Goal: Task Accomplishment & Management: Manage account settings

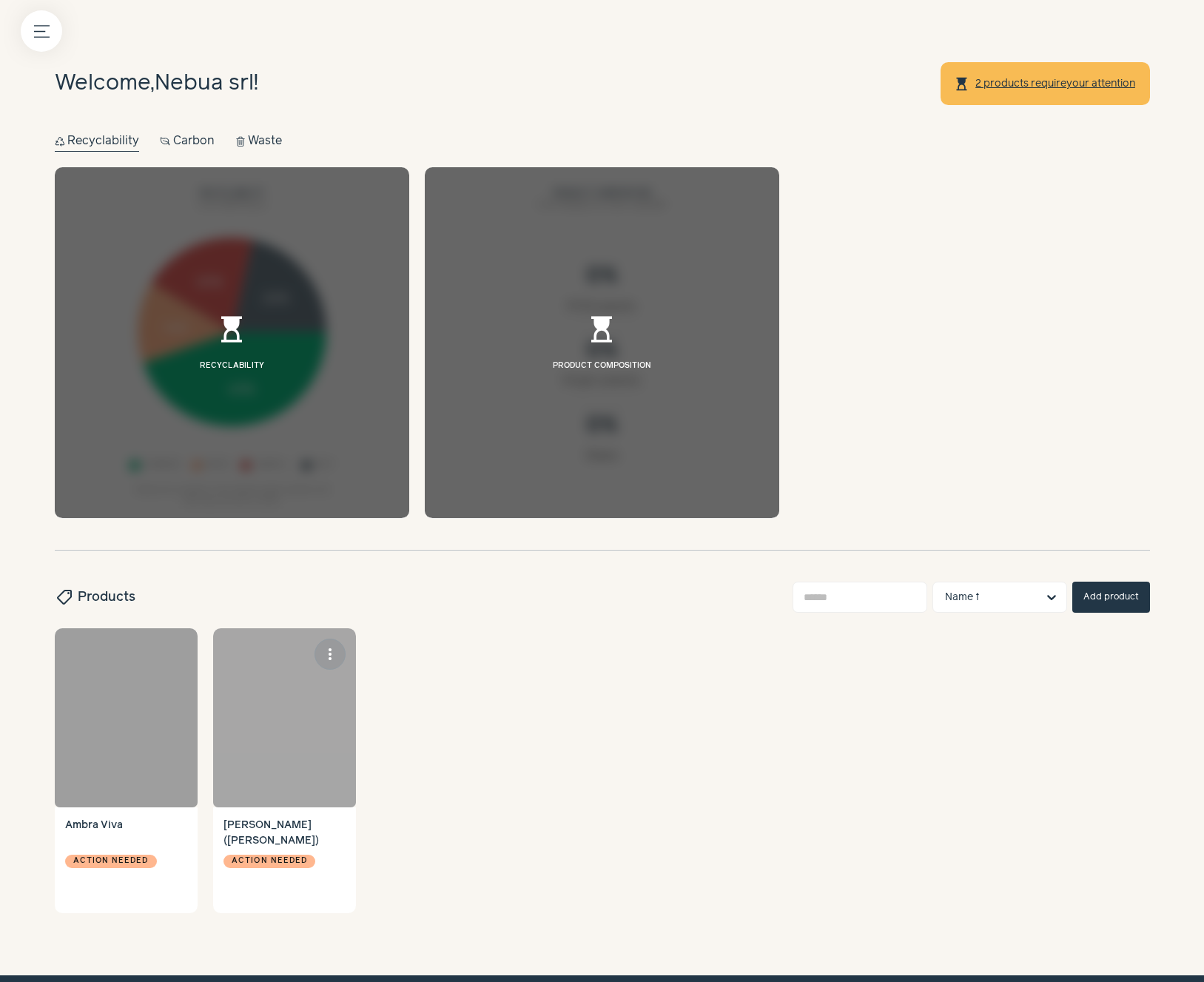
click at [292, 724] on div at bounding box center [284, 718] width 142 height 179
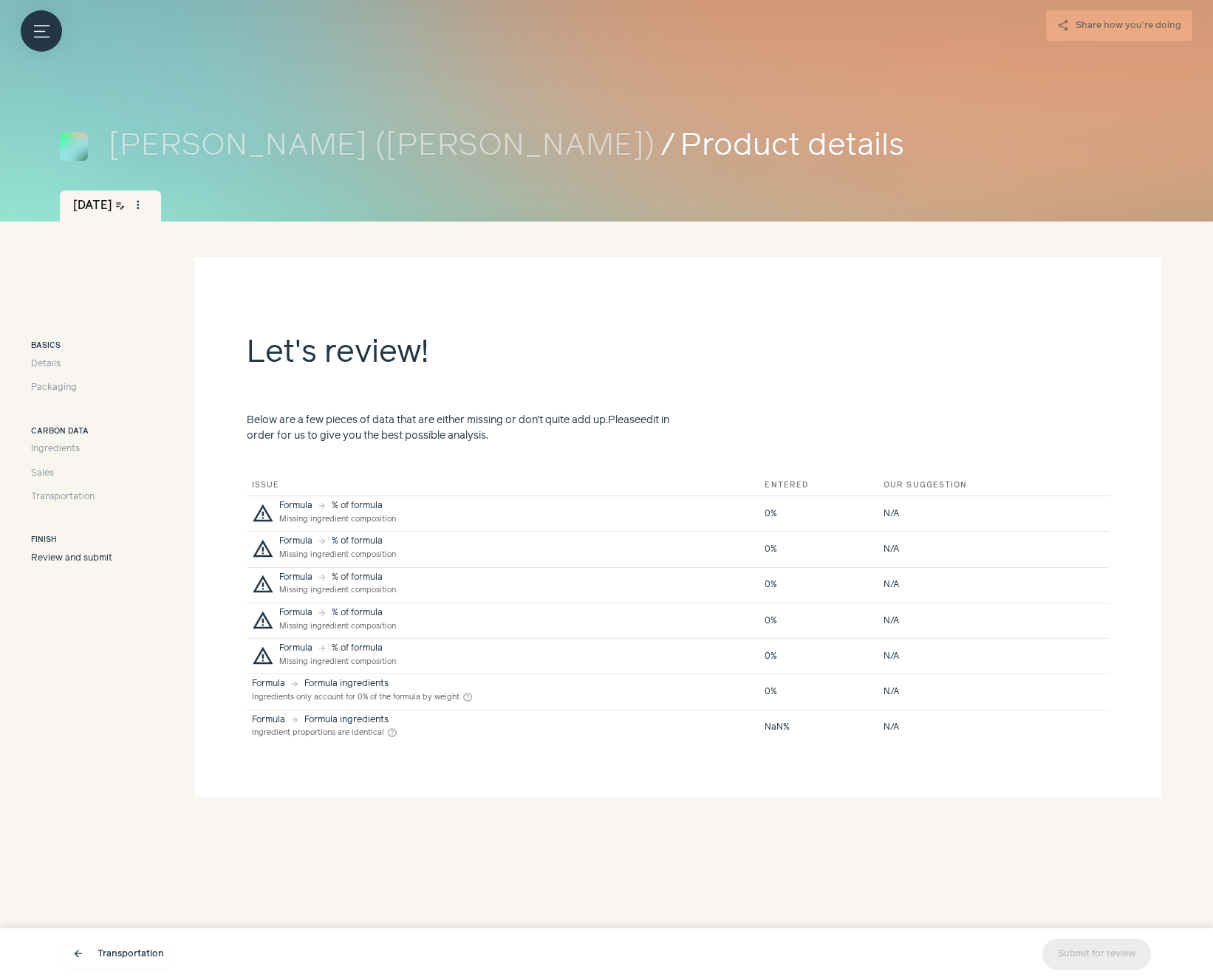
click at [56, 344] on h3 "Basics" at bounding box center [71, 346] width 81 height 12
click at [49, 367] on span "Details" at bounding box center [45, 365] width 29 height 13
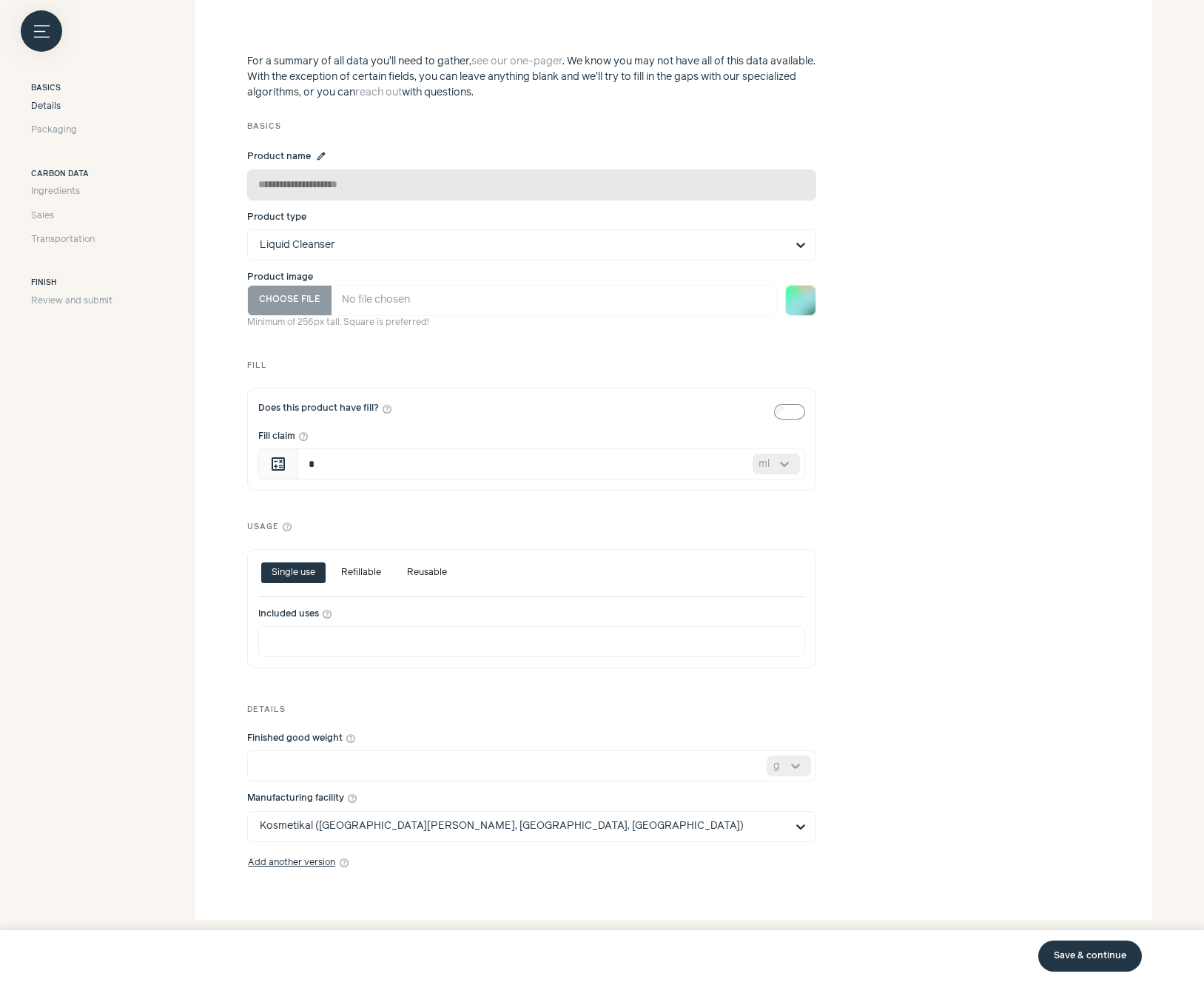
scroll to position [308, 0]
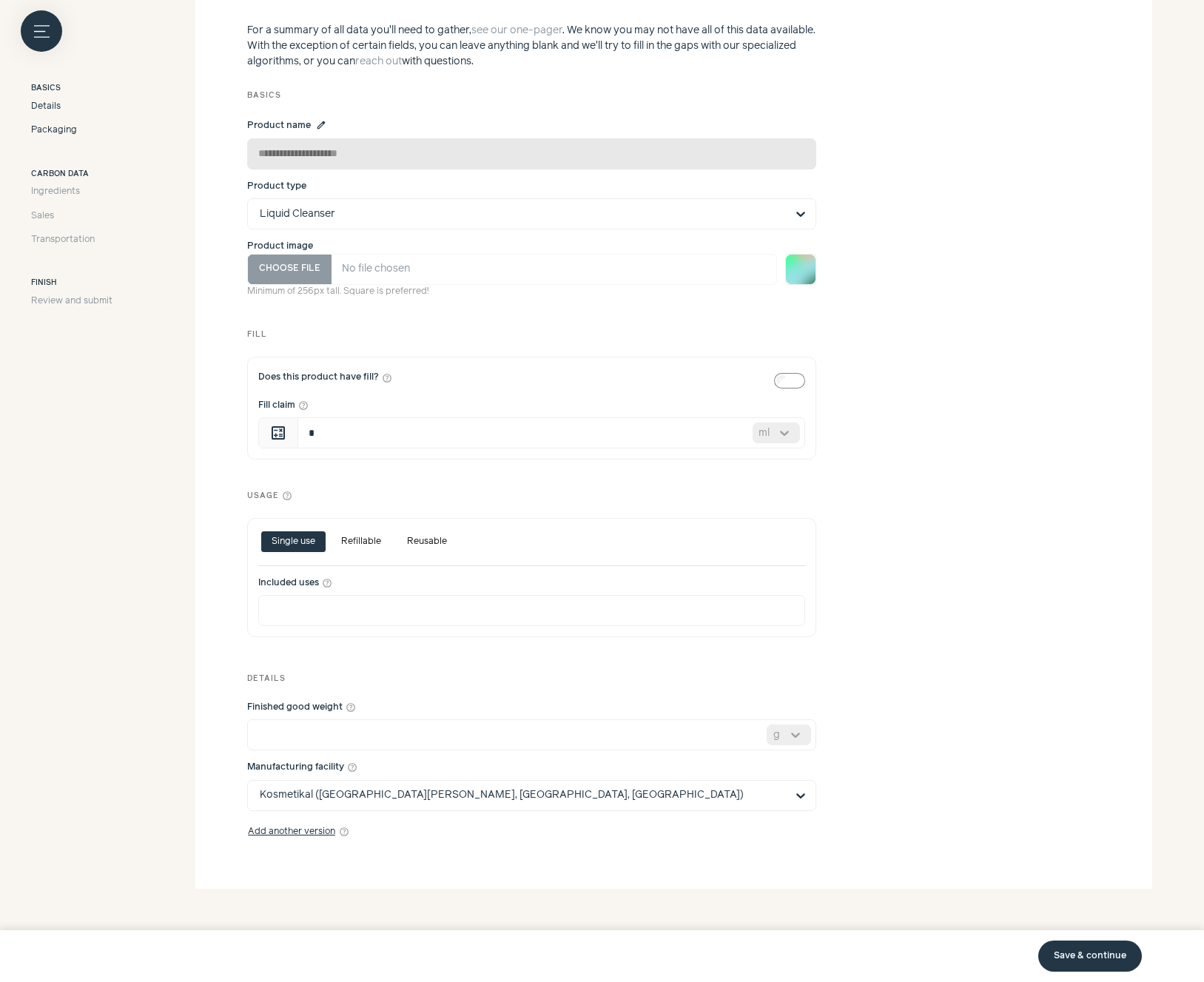
click at [56, 126] on span "Packaging" at bounding box center [54, 131] width 46 height 13
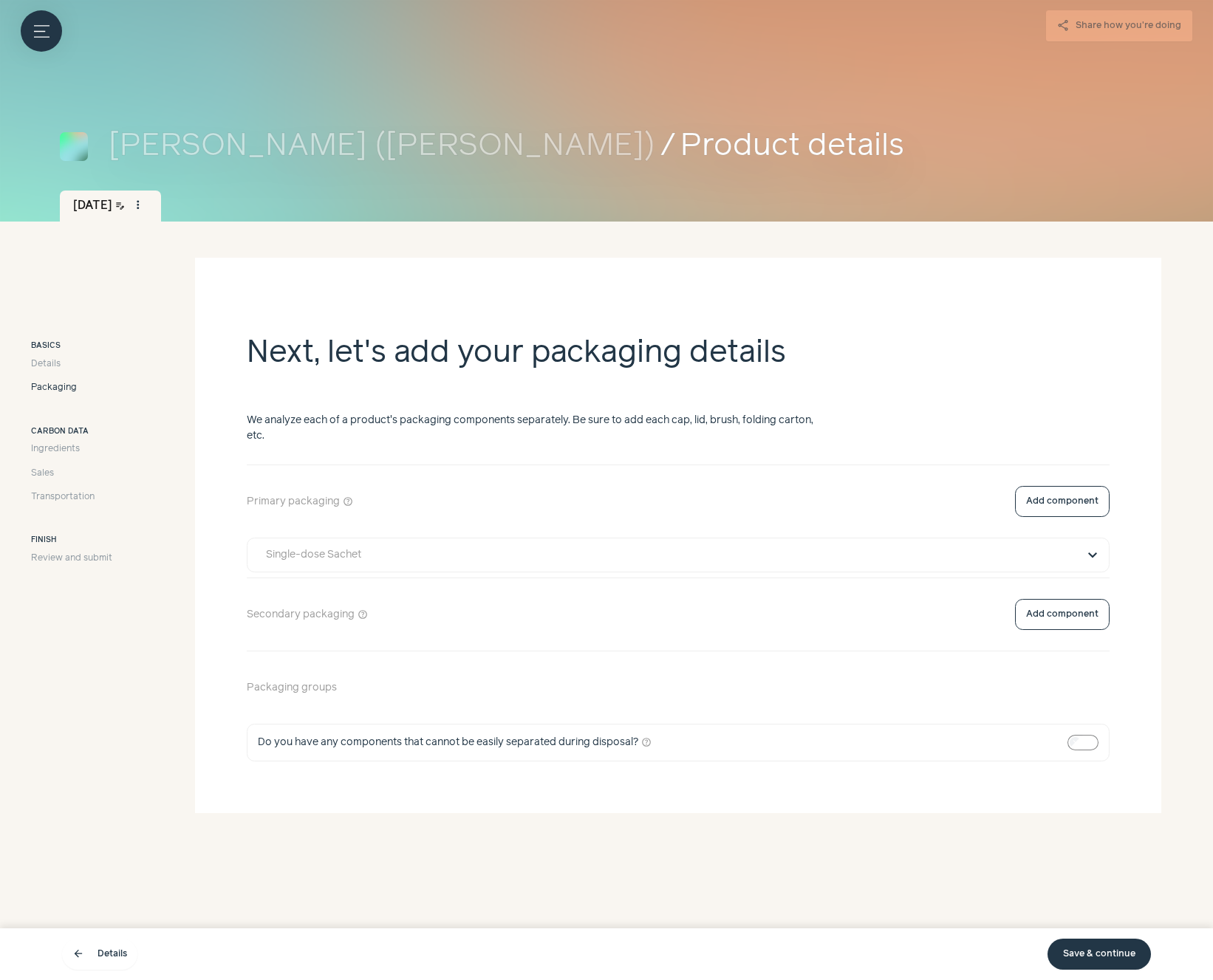
click at [1088, 555] on button "expand_more" at bounding box center [1092, 555] width 18 height 18
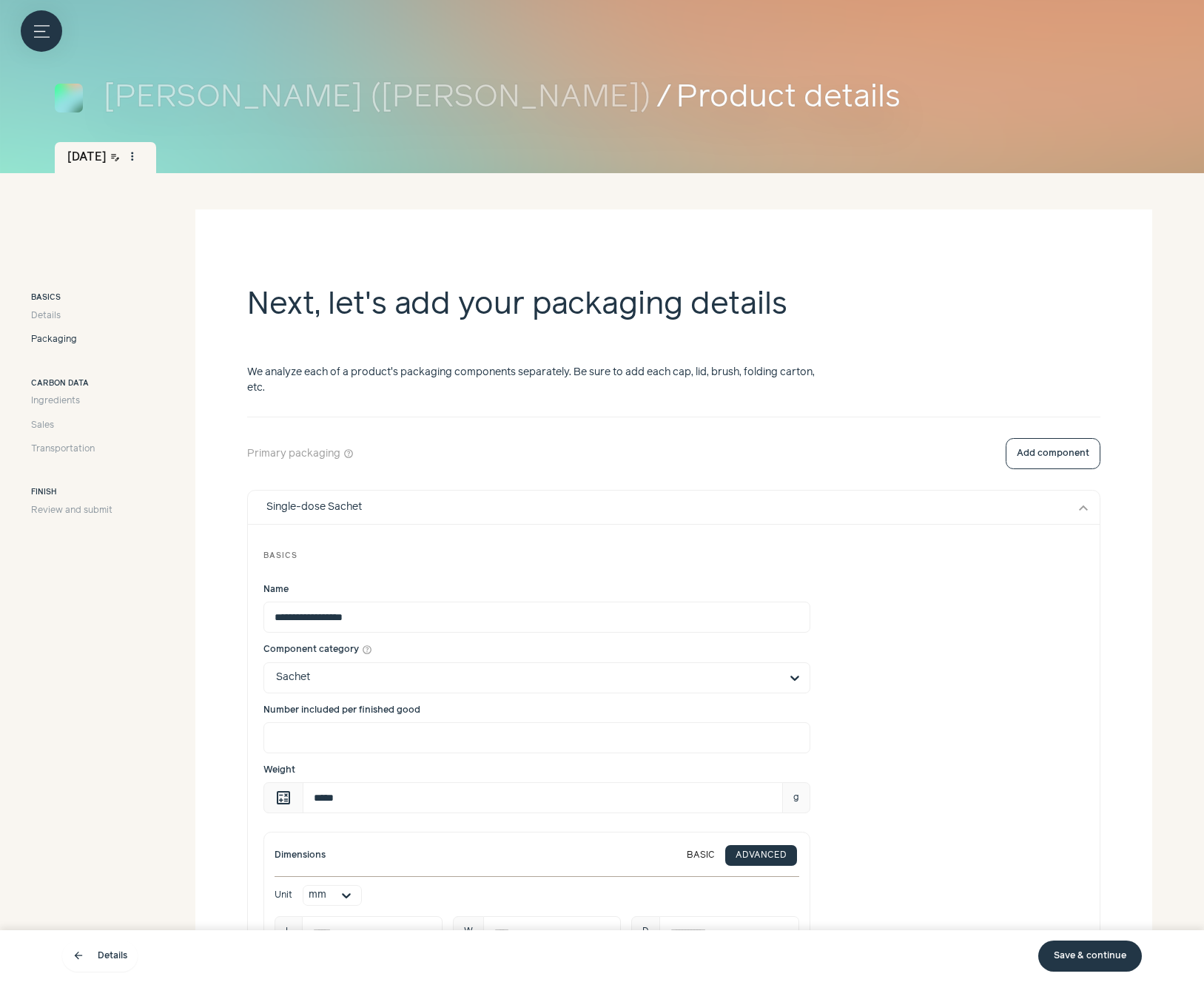
scroll to position [45, 0]
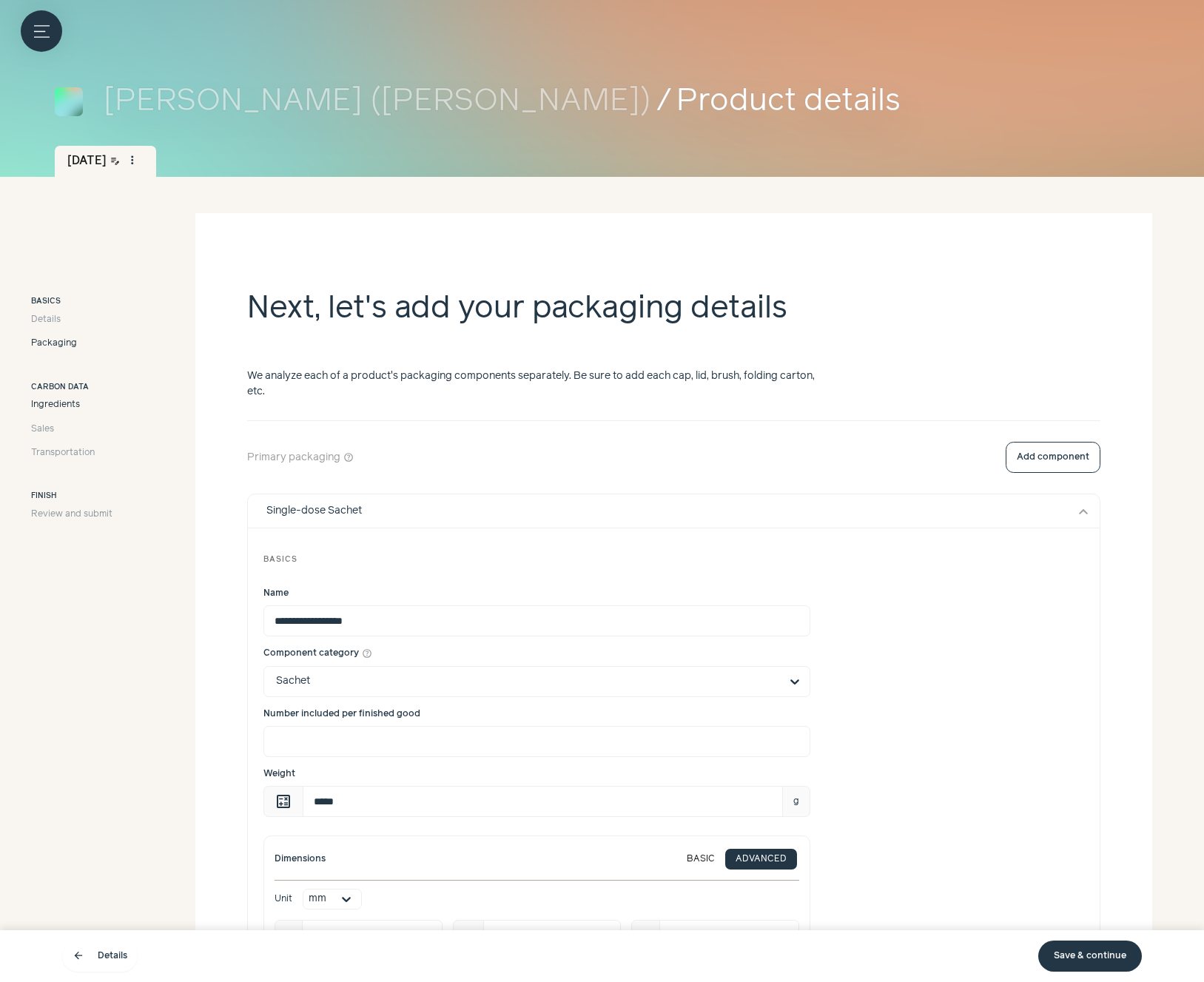
click at [67, 406] on span "Ingredients" at bounding box center [55, 405] width 49 height 13
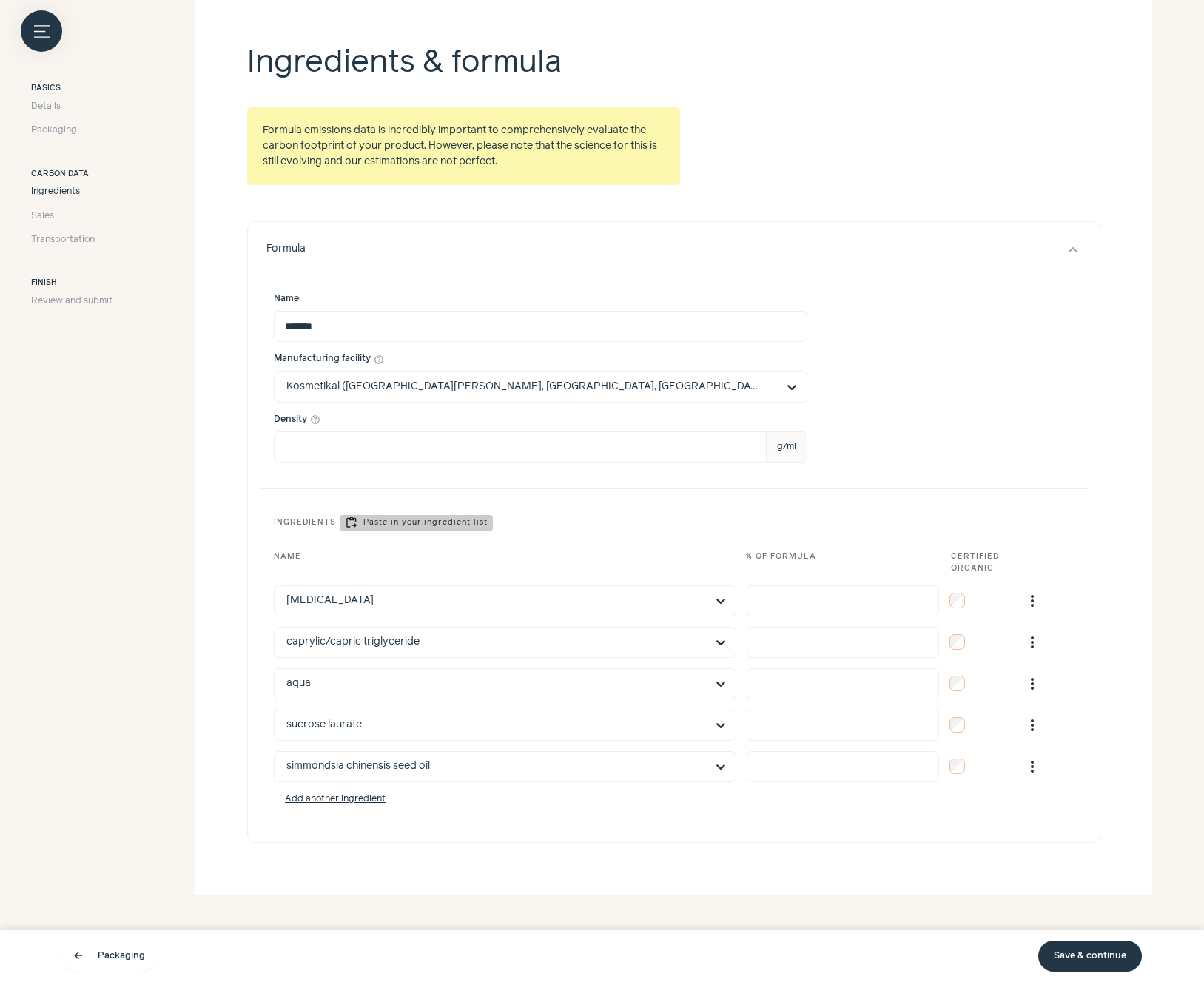
scroll to position [297, 0]
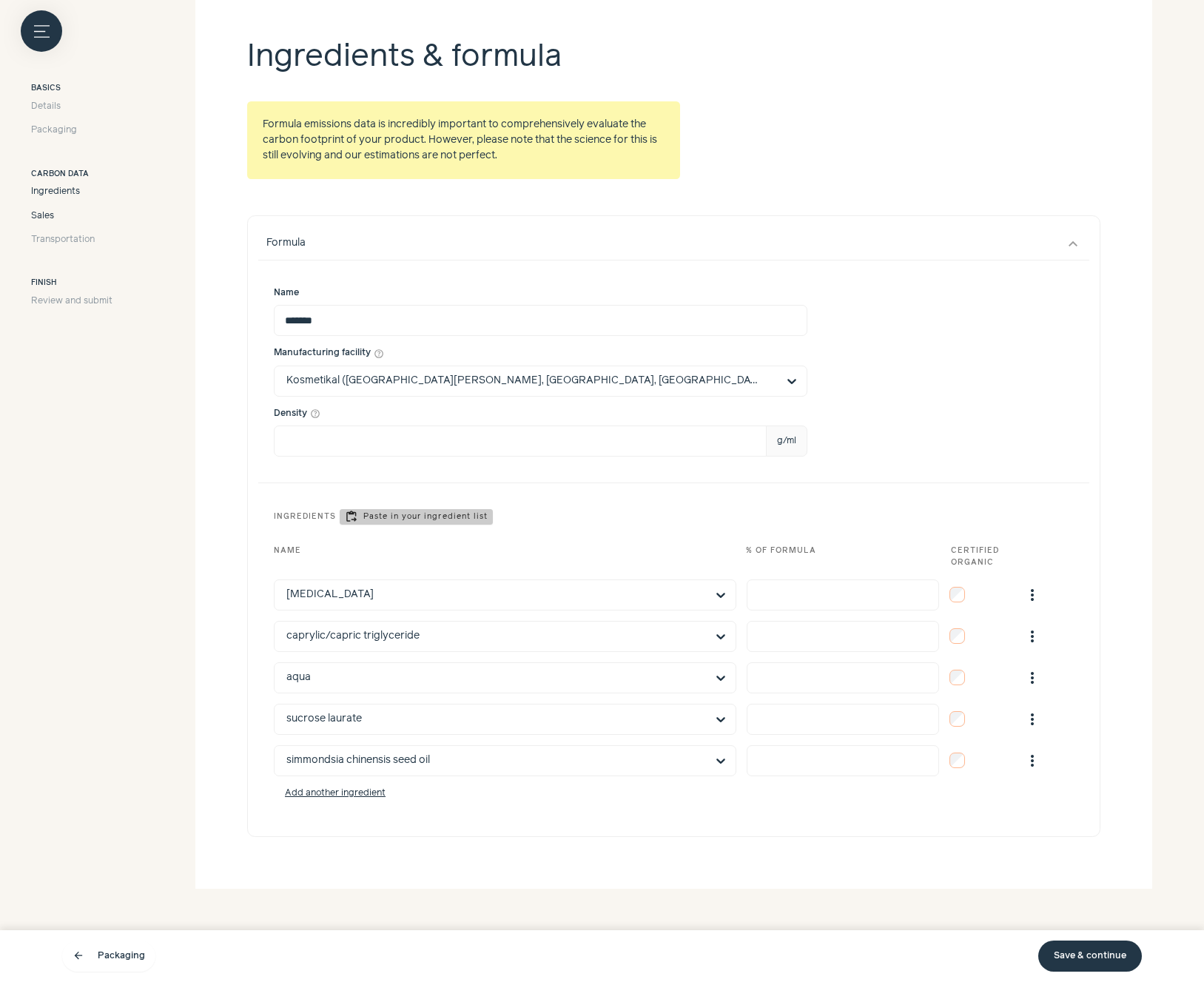
click at [44, 217] on span "Sales" at bounding box center [42, 216] width 23 height 13
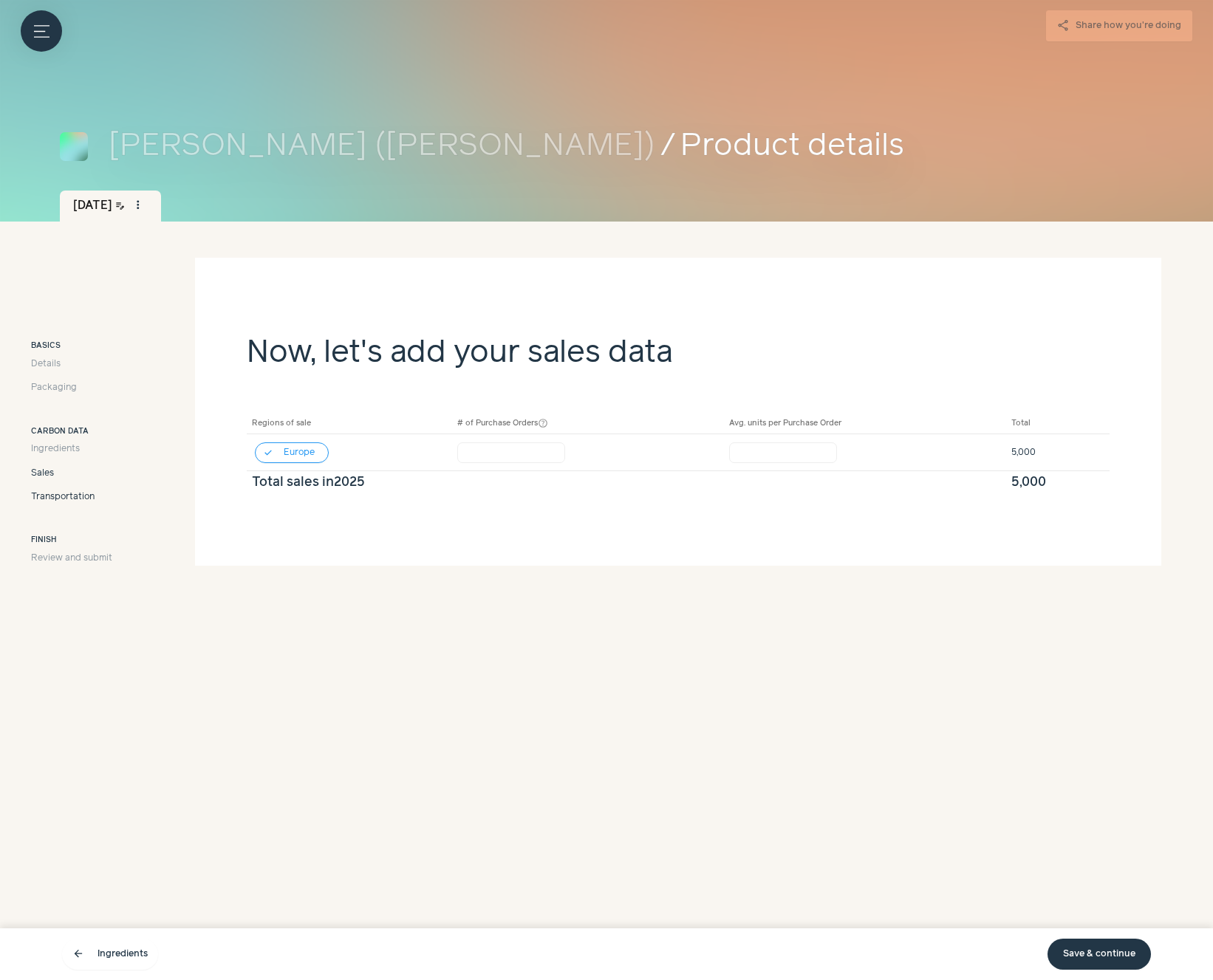
click at [54, 495] on span "Transportation" at bounding box center [63, 498] width 64 height 13
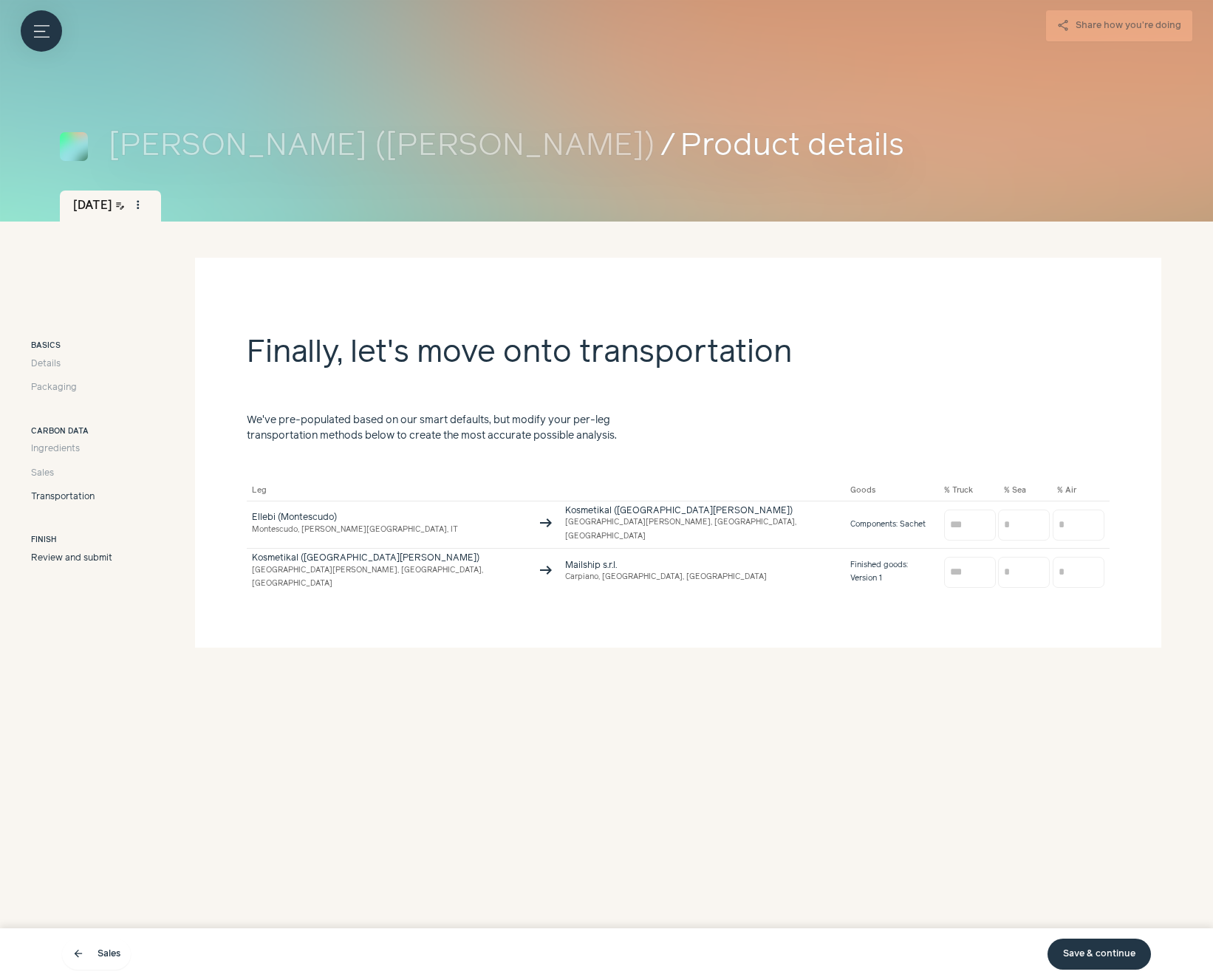
click at [60, 559] on span "Review and submit" at bounding box center [71, 559] width 81 height 13
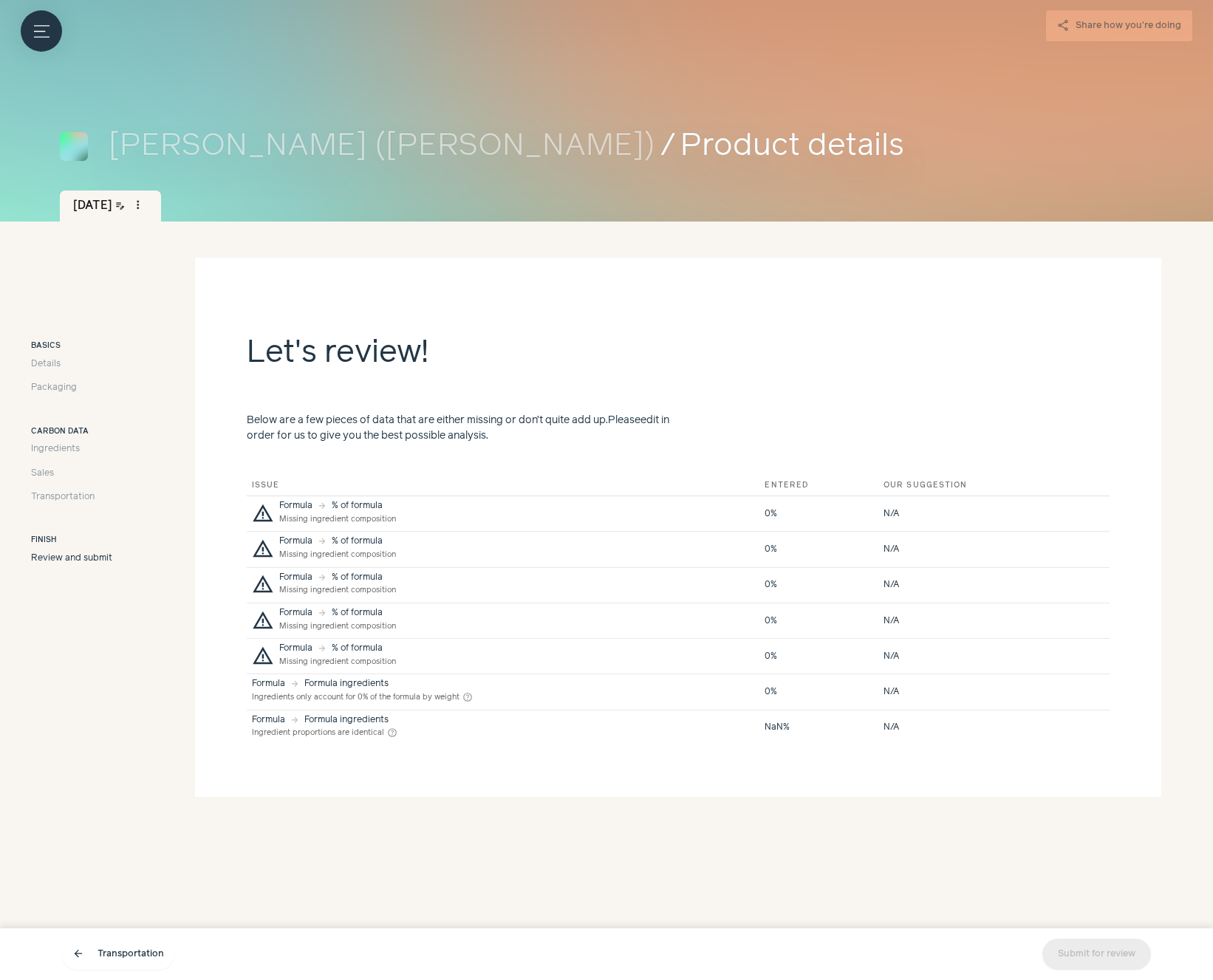
click at [86, 559] on span "Review and submit" at bounding box center [71, 559] width 81 height 13
click at [126, 957] on link "arrow_back Transportation" at bounding box center [118, 954] width 112 height 31
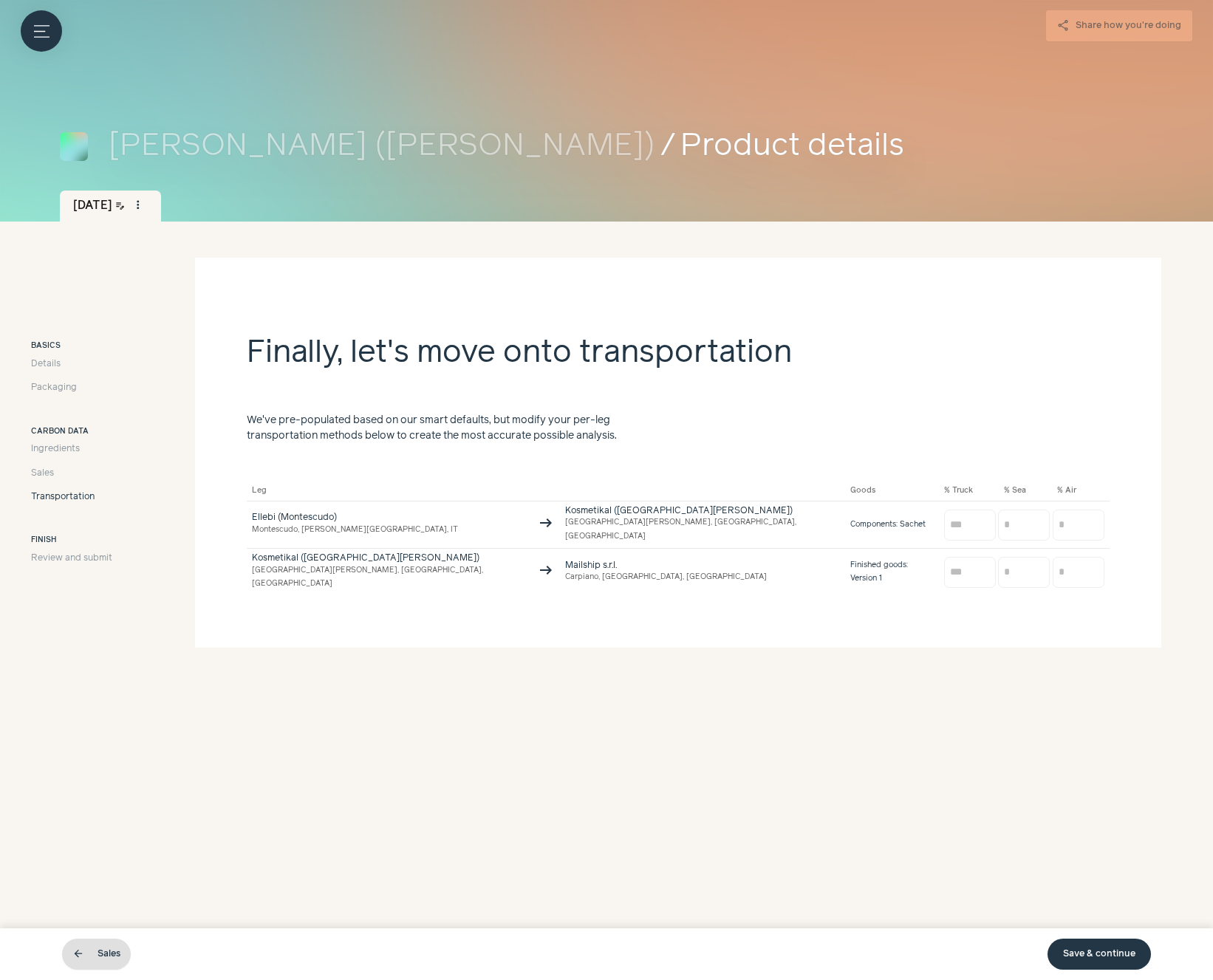
click at [102, 954] on link "arrow_back Sales" at bounding box center [96, 954] width 69 height 31
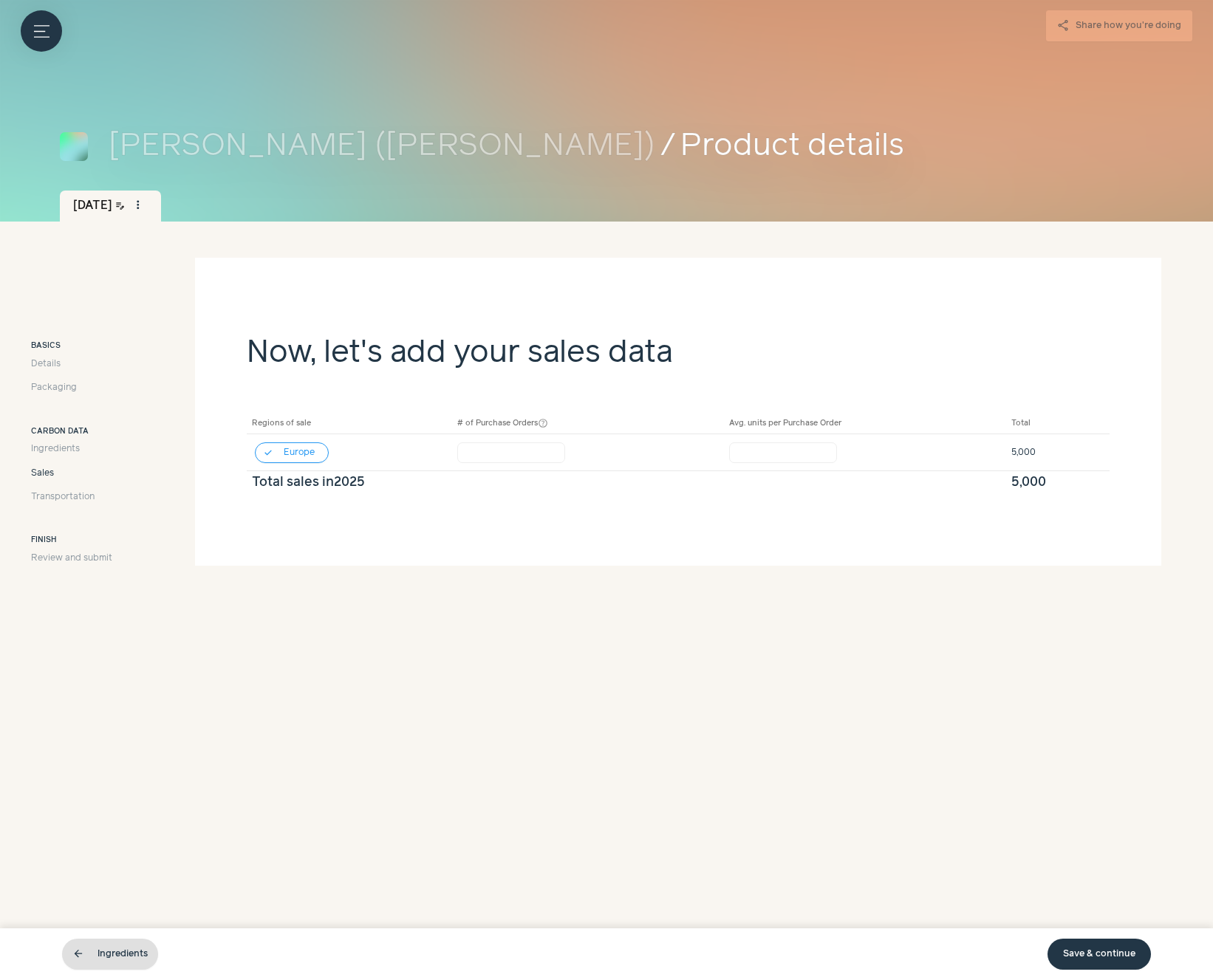
click at [107, 957] on link "arrow_back Ingredients" at bounding box center [110, 954] width 96 height 31
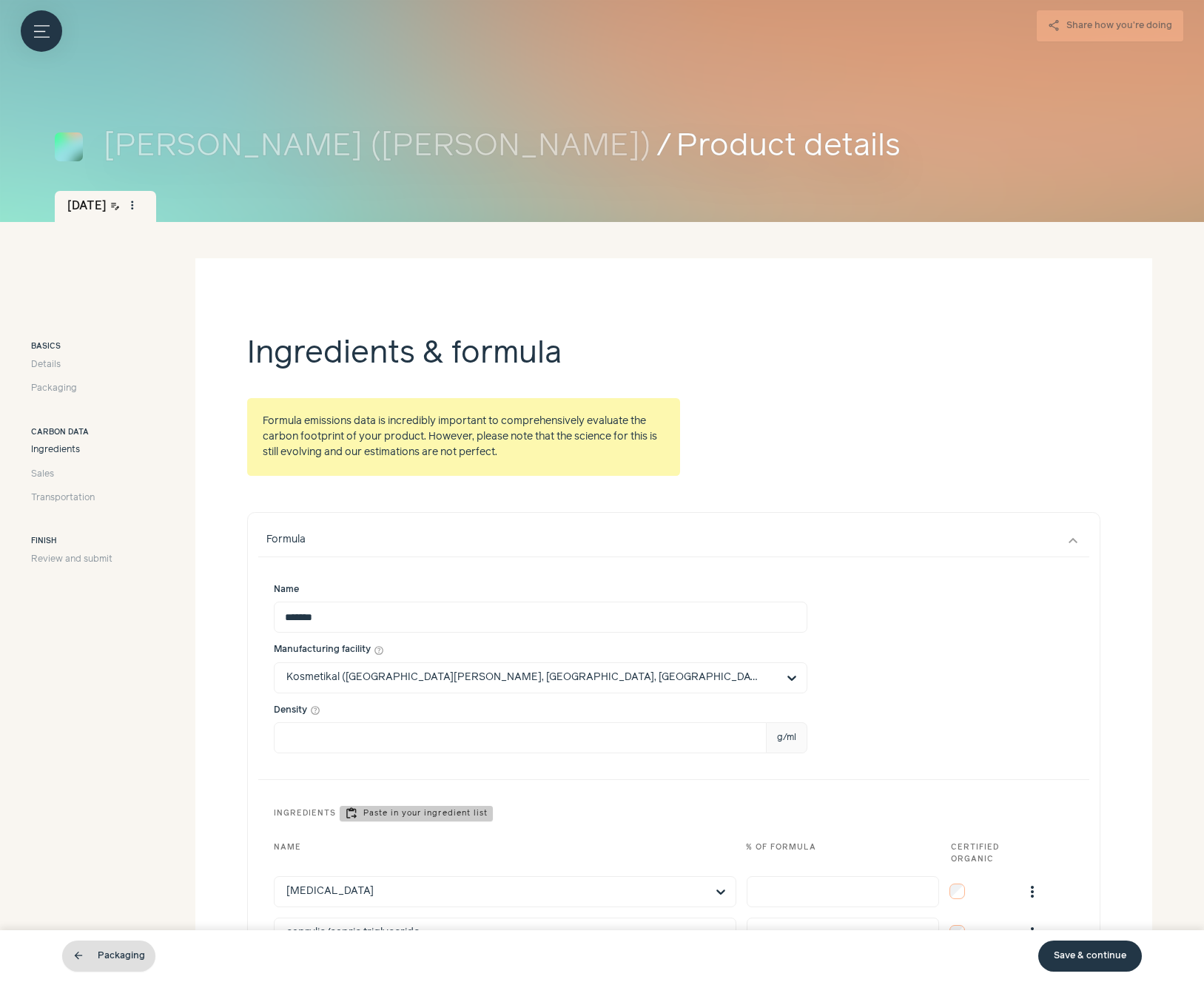
click at [121, 961] on link "arrow_back Packaging" at bounding box center [108, 956] width 93 height 31
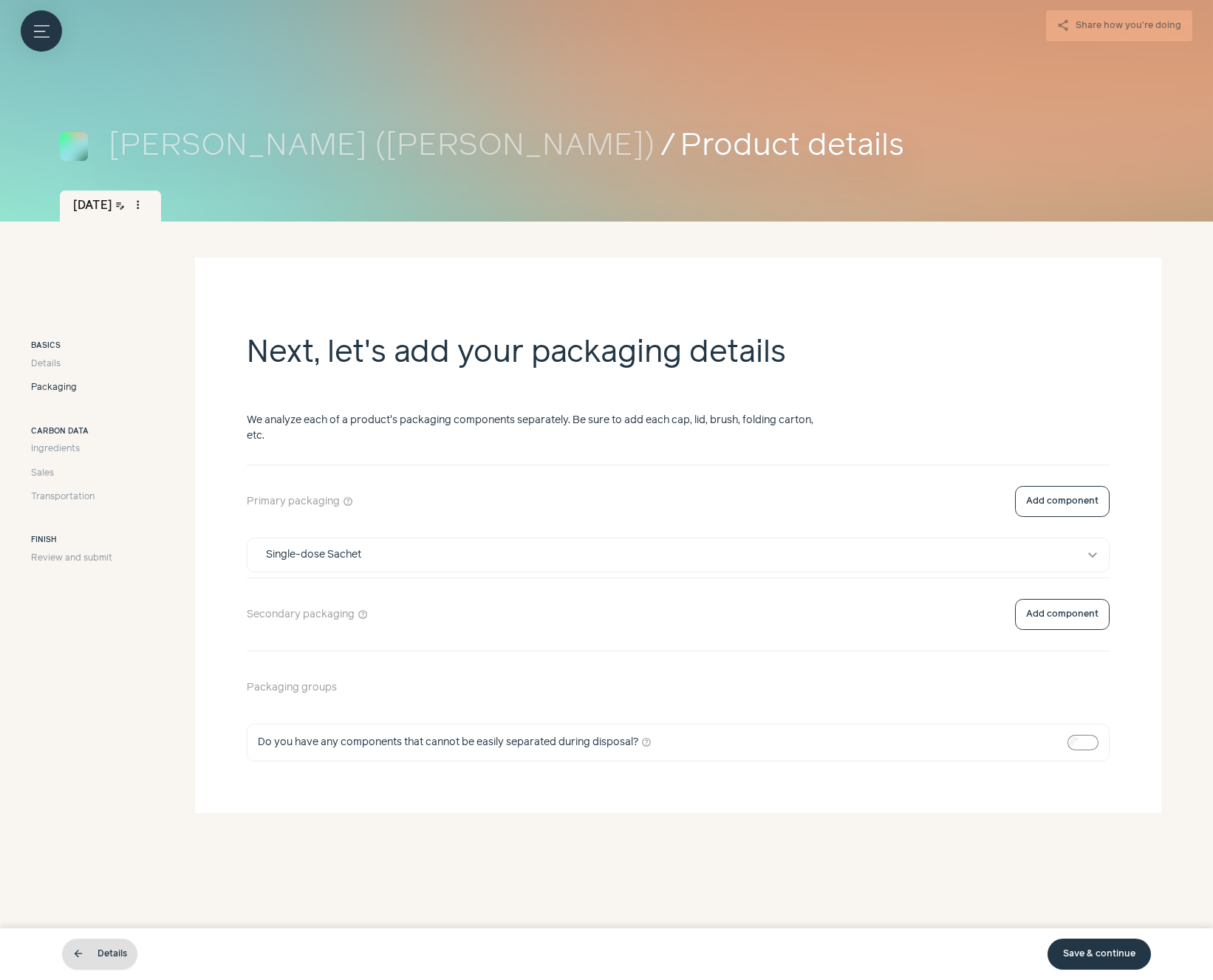
click at [125, 957] on link "arrow_back Details" at bounding box center [99, 954] width 75 height 31
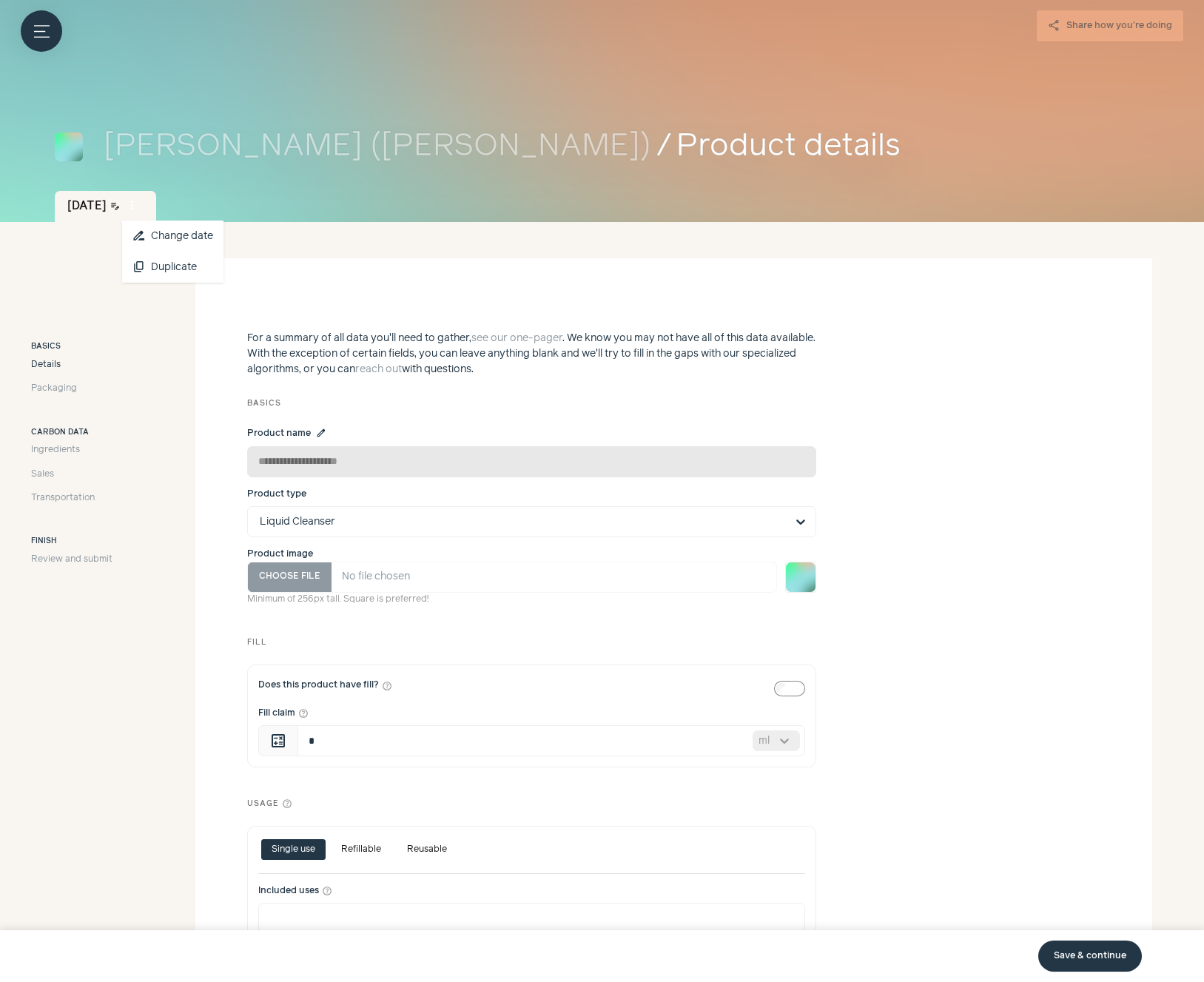
click at [139, 206] on span "more_vert" at bounding box center [132, 206] width 13 height 13
click at [71, 648] on div "close Basics Details Packaging Carbon data Ingredients Sales Transportation Fin…" at bounding box center [71, 700] width 143 height 884
click at [37, 37] on icon "Menu button" at bounding box center [42, 31] width 16 height 16
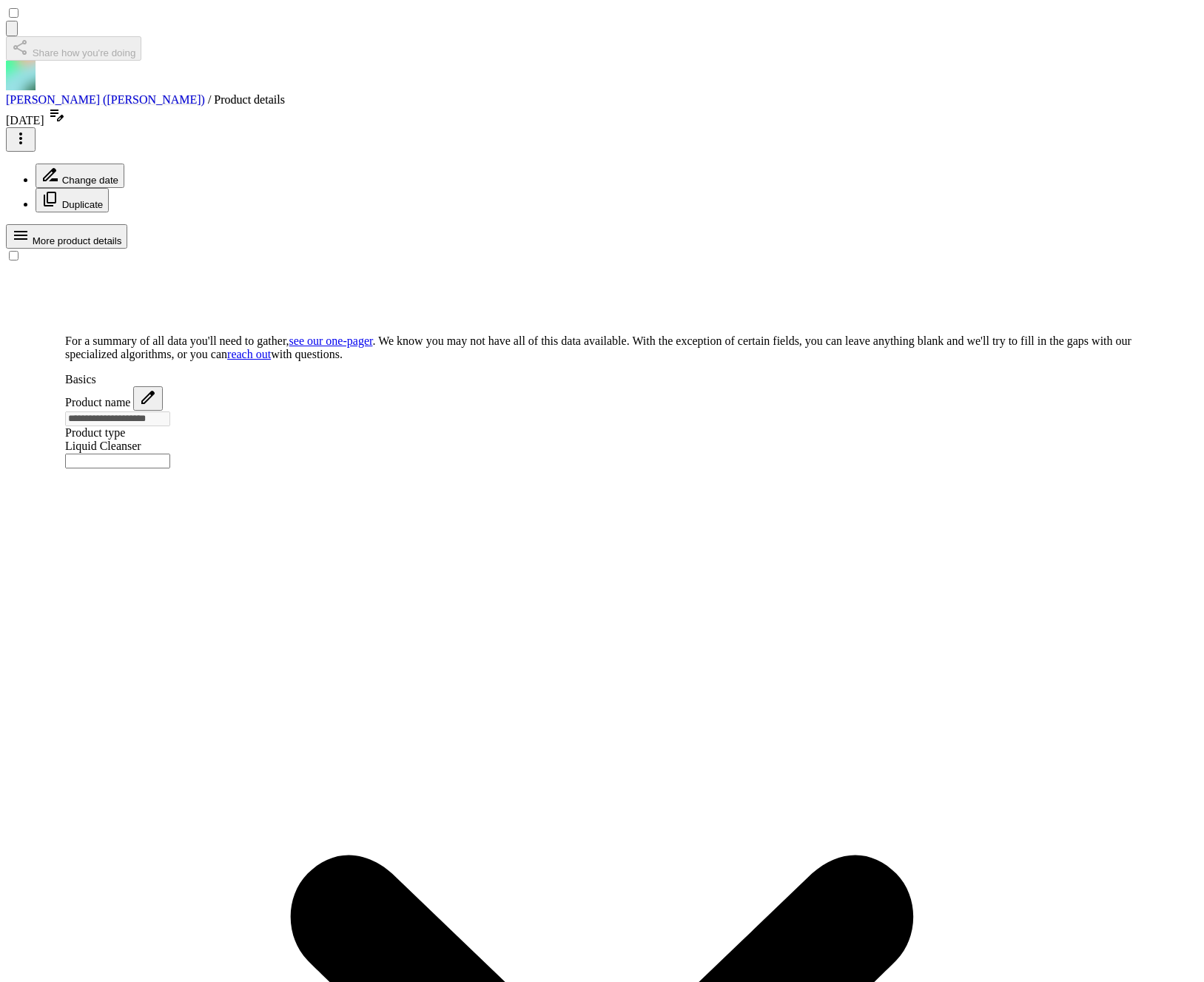
click at [12, 32] on icon "Menu button" at bounding box center [12, 32] width 0 height 0
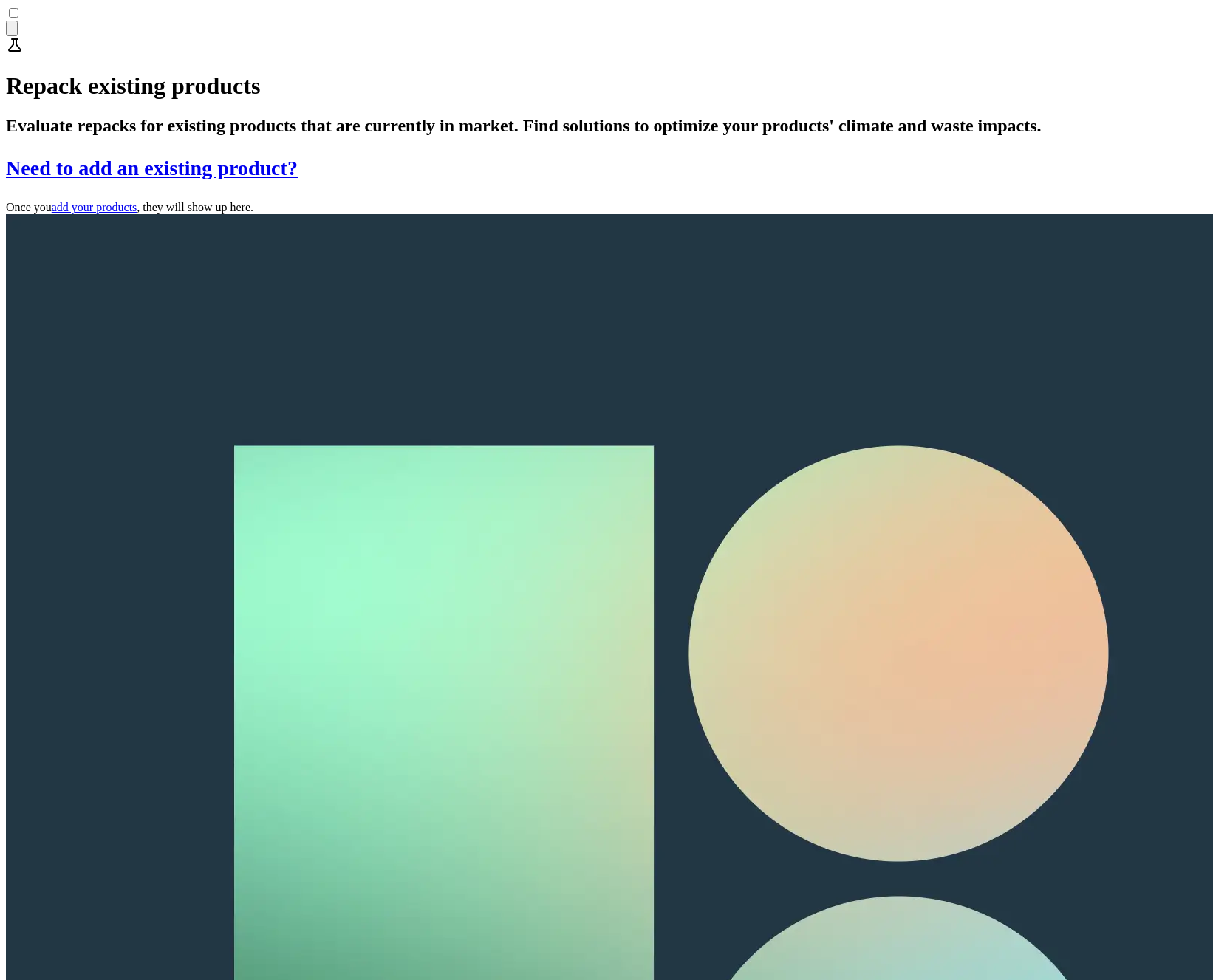
click at [47, 60] on icon "button" at bounding box center [46, 66] width 16 height 12
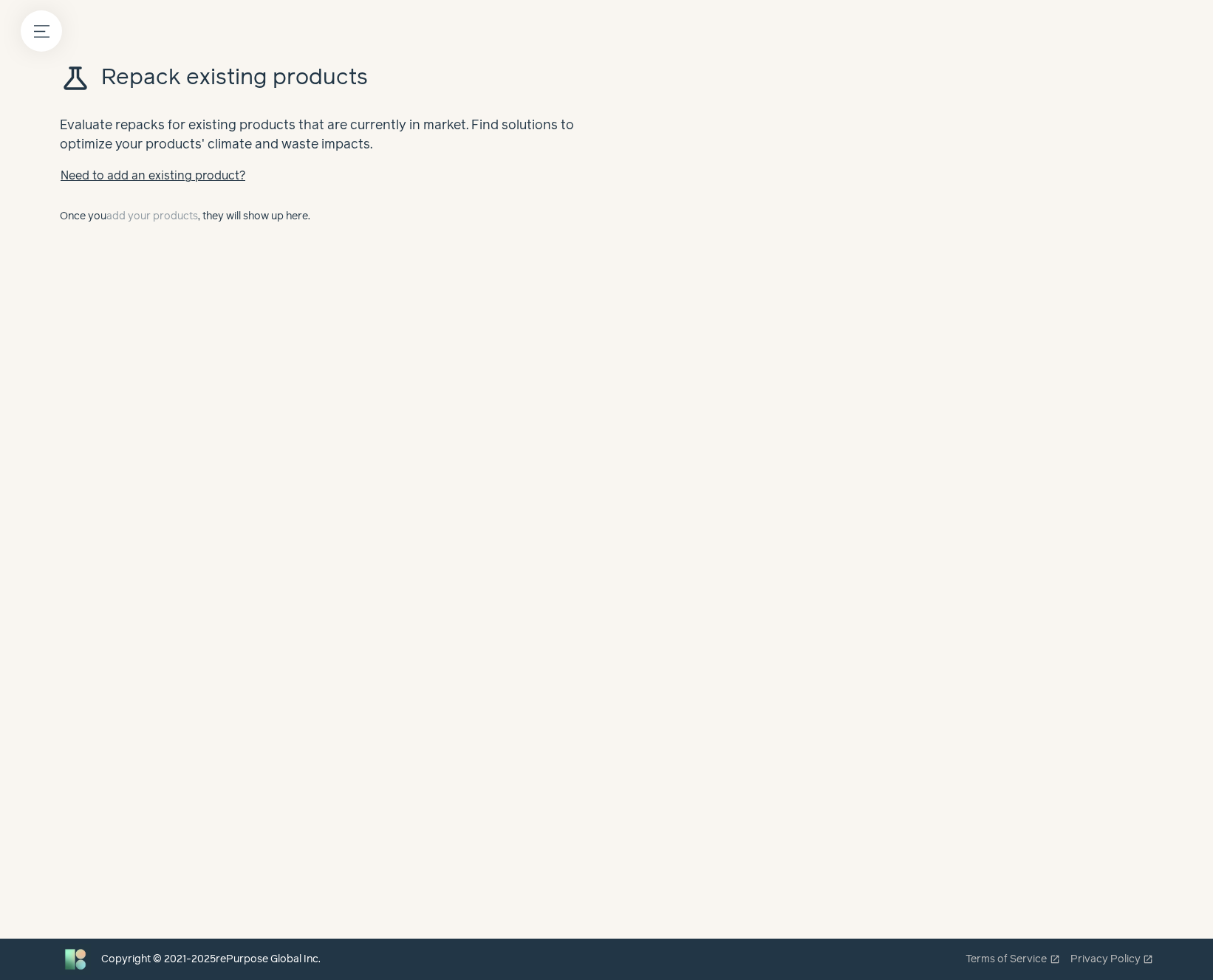
click at [55, 25] on button "Menu button" at bounding box center [41, 30] width 41 height 41
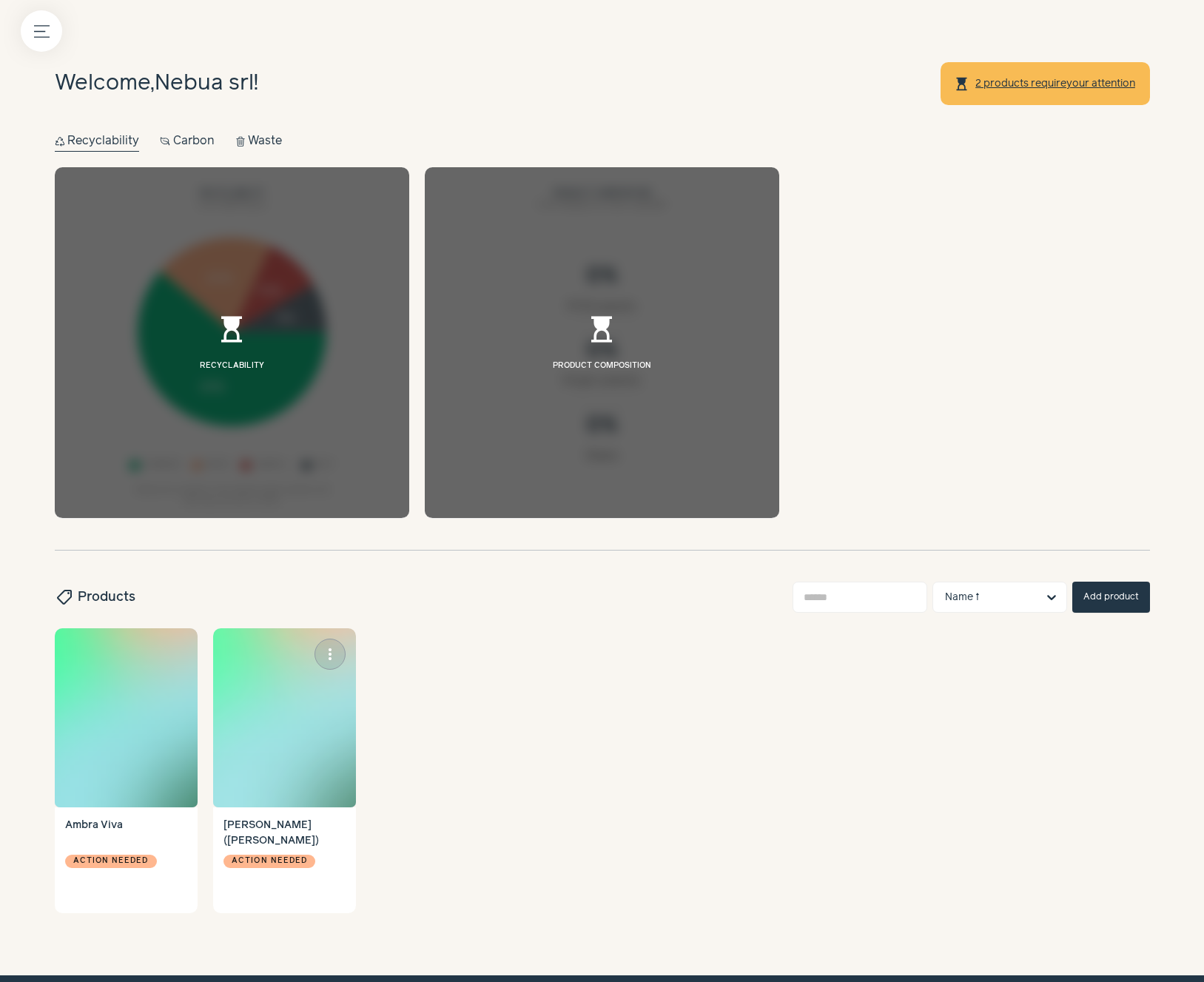
click at [282, 709] on img at bounding box center [284, 718] width 142 height 179
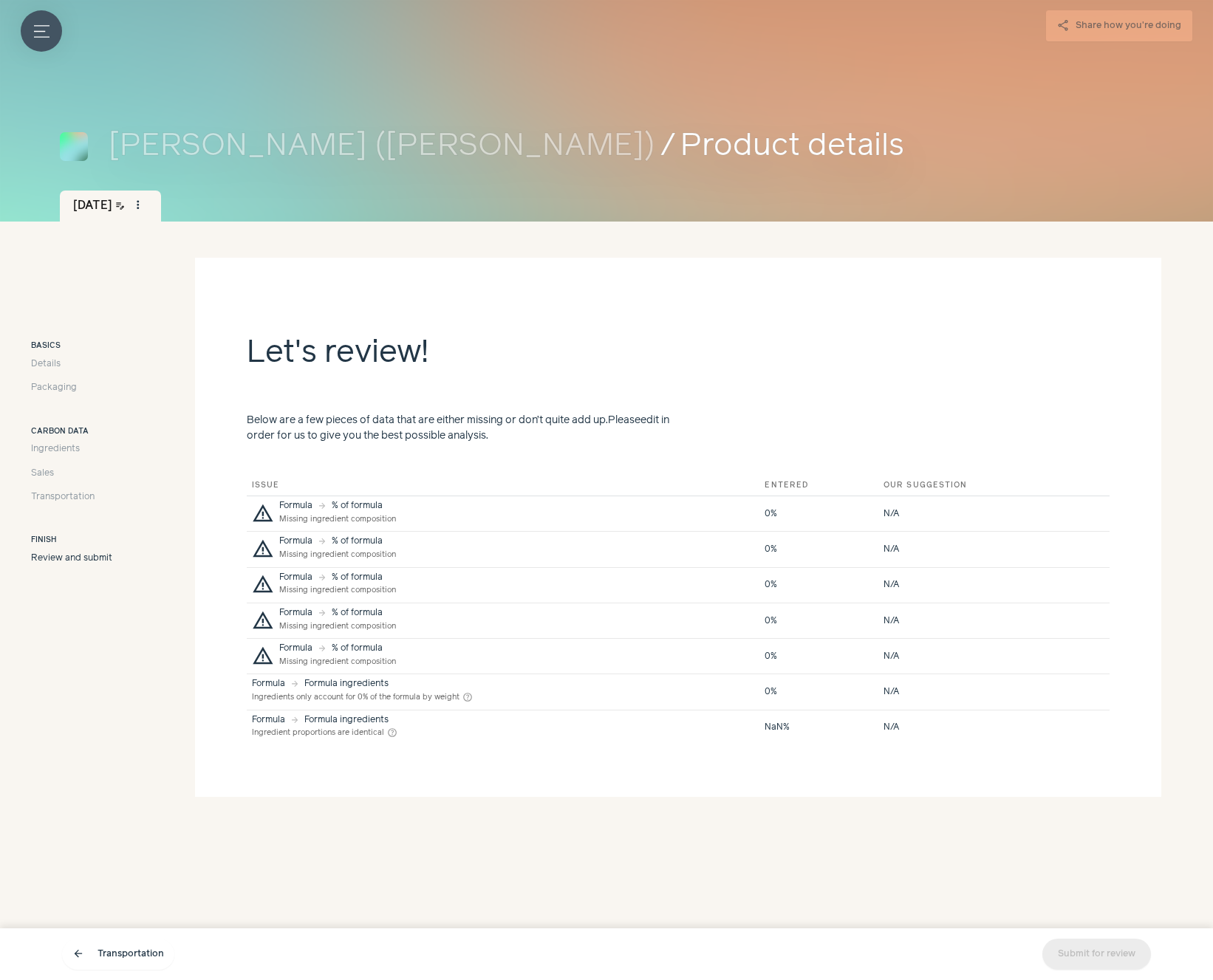
click at [51, 34] on button "Menu button" at bounding box center [41, 30] width 41 height 41
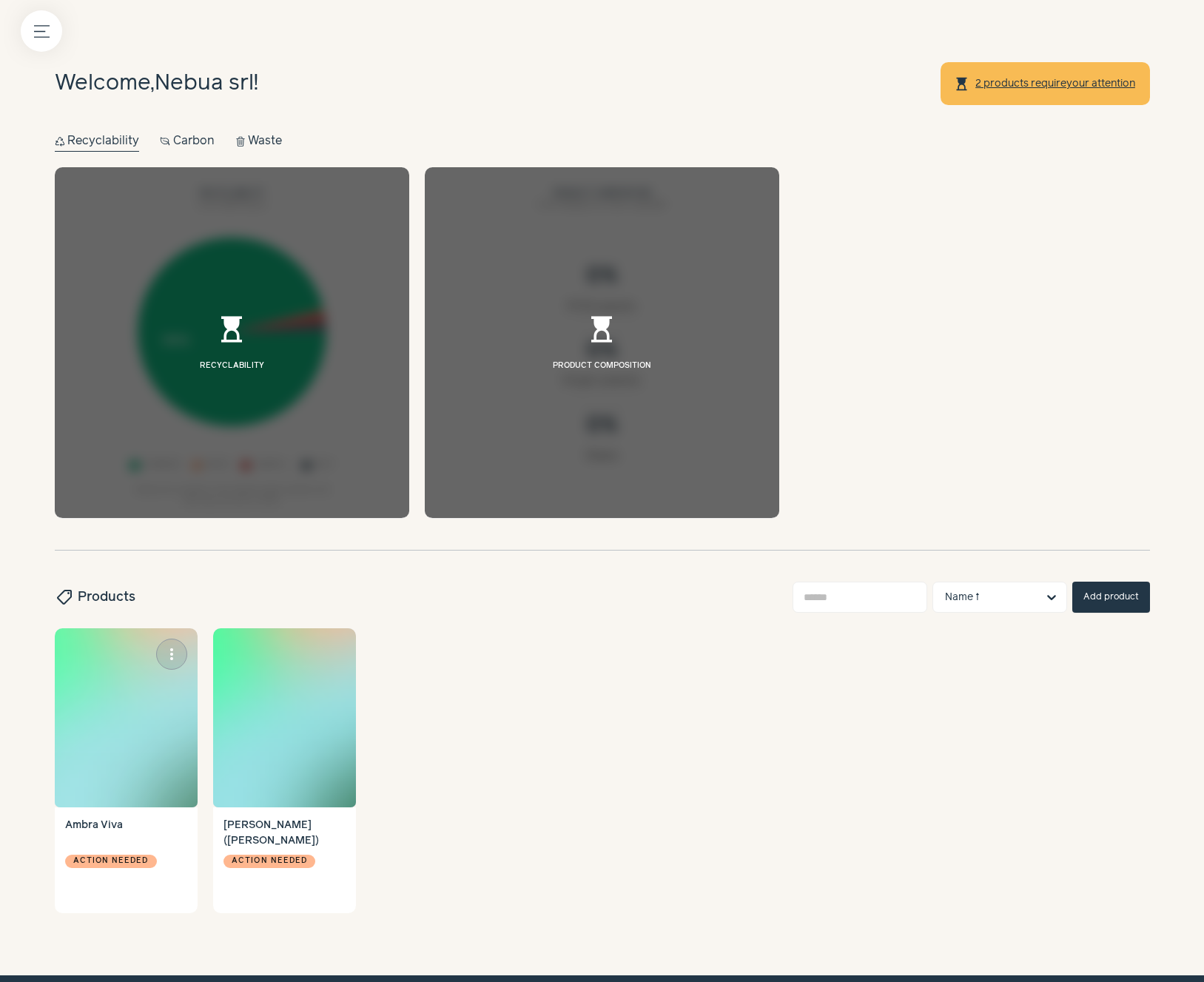
click at [111, 742] on img at bounding box center [126, 718] width 142 height 179
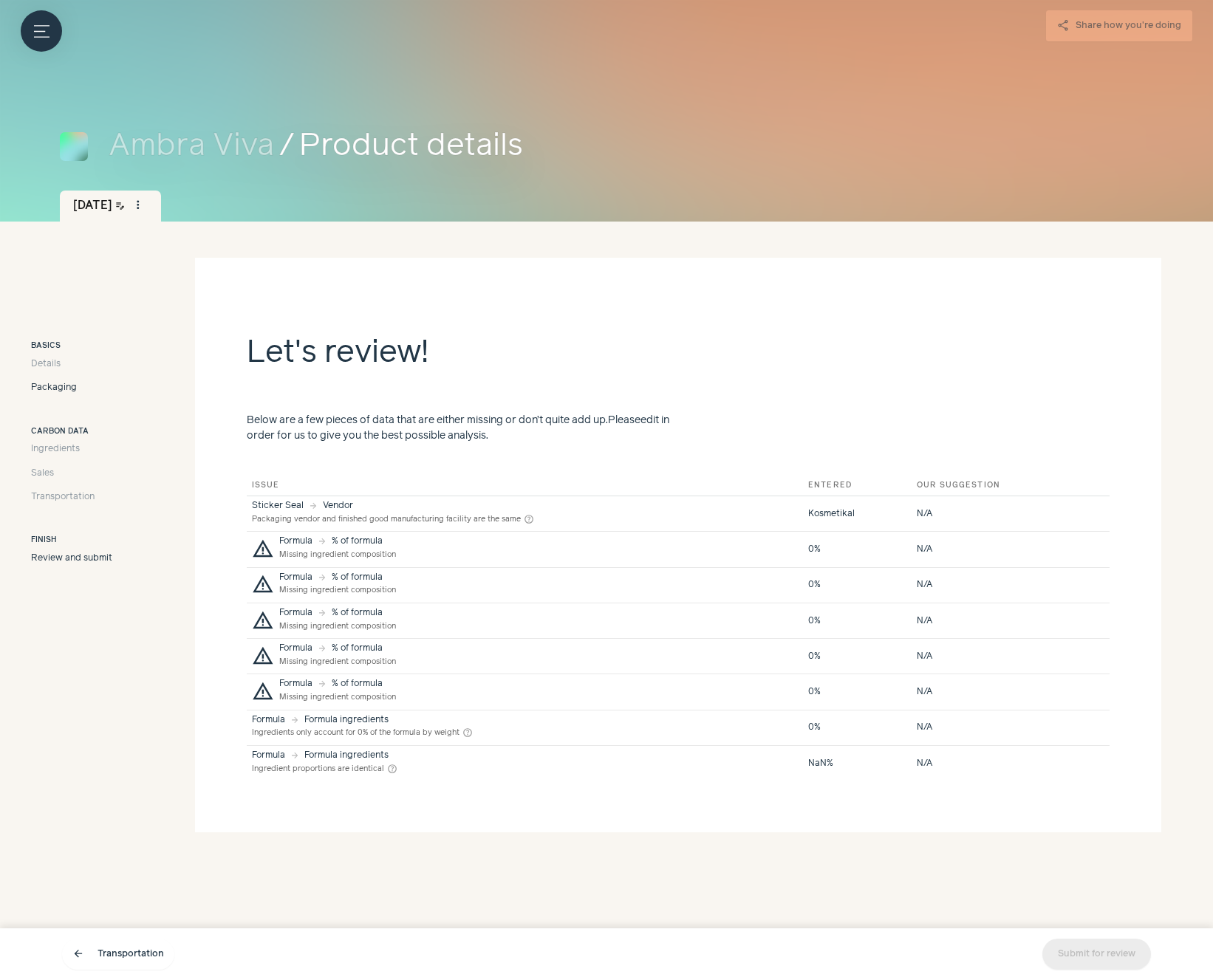
click at [58, 389] on span "Packaging" at bounding box center [54, 388] width 46 height 13
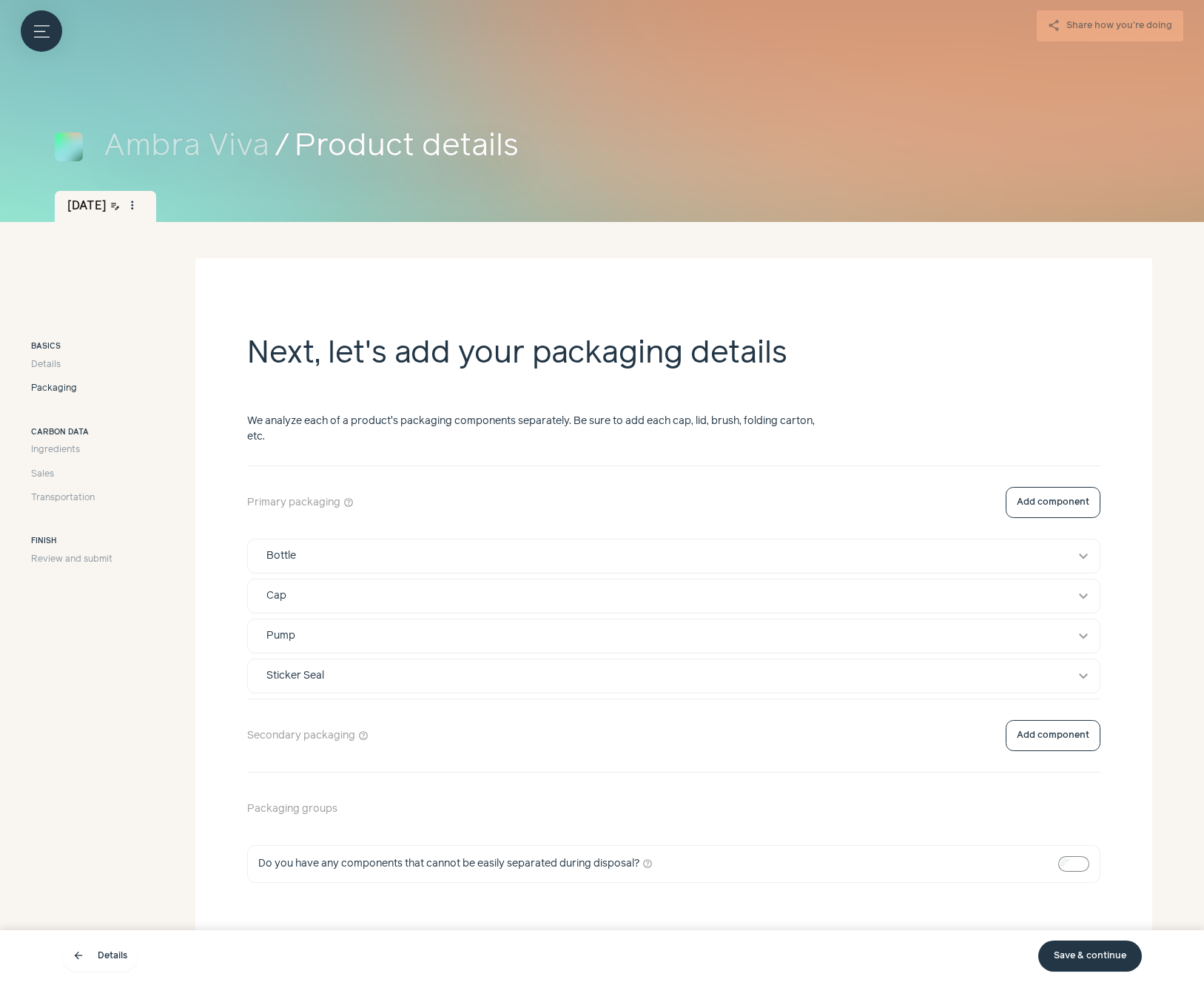
scroll to position [46, 0]
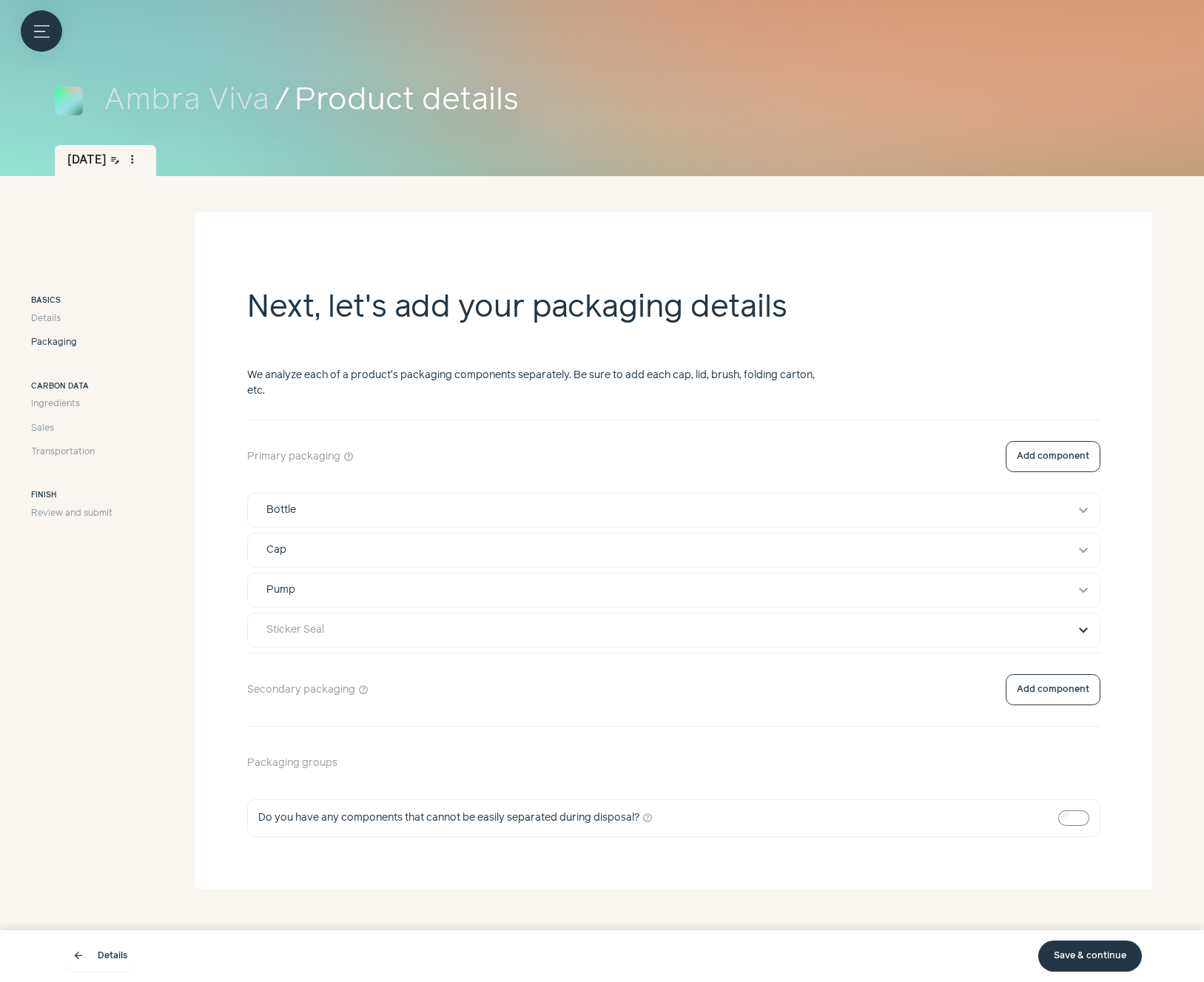
click at [1083, 631] on button "expand_more" at bounding box center [1083, 630] width 18 height 18
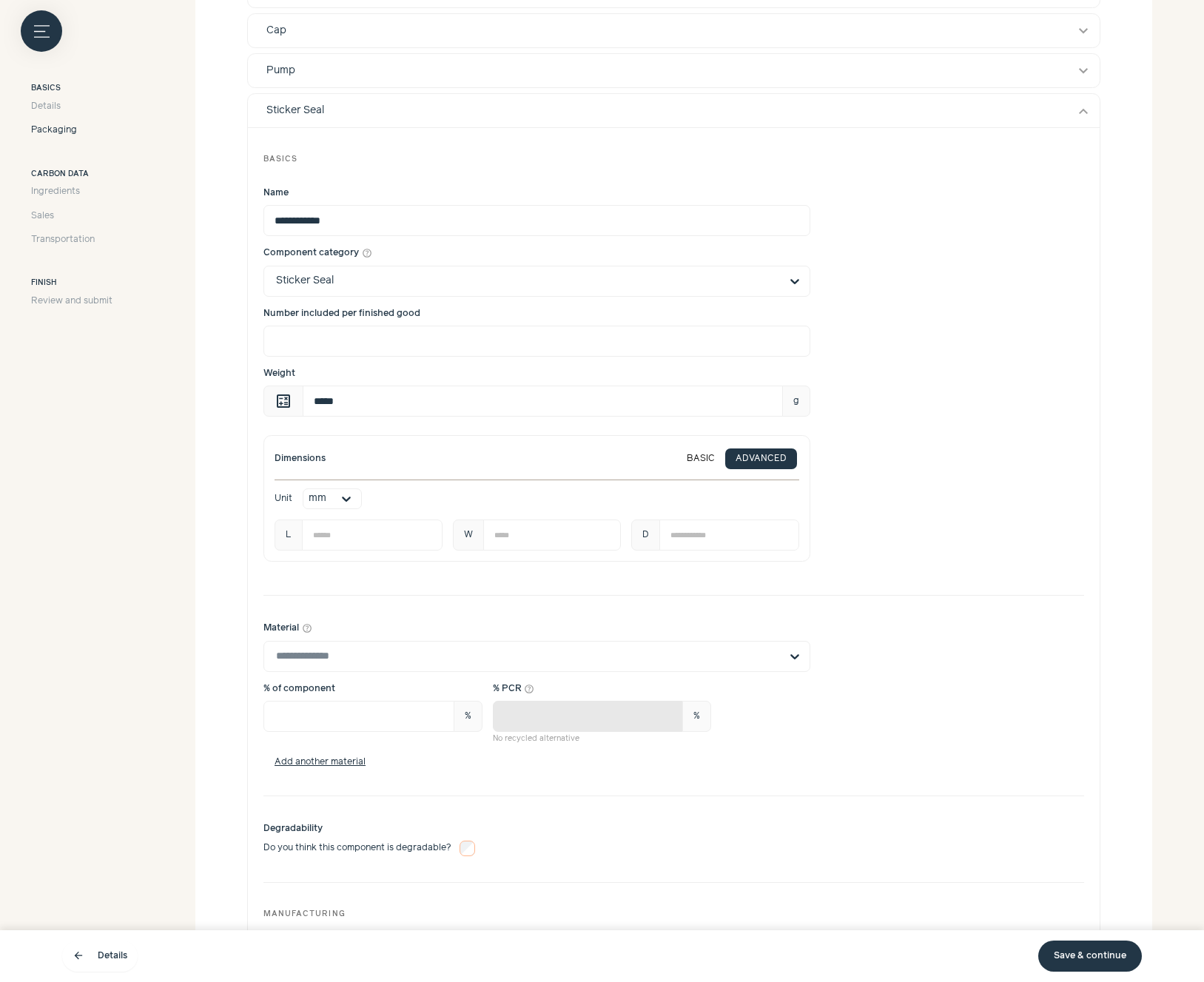
scroll to position [579, 0]
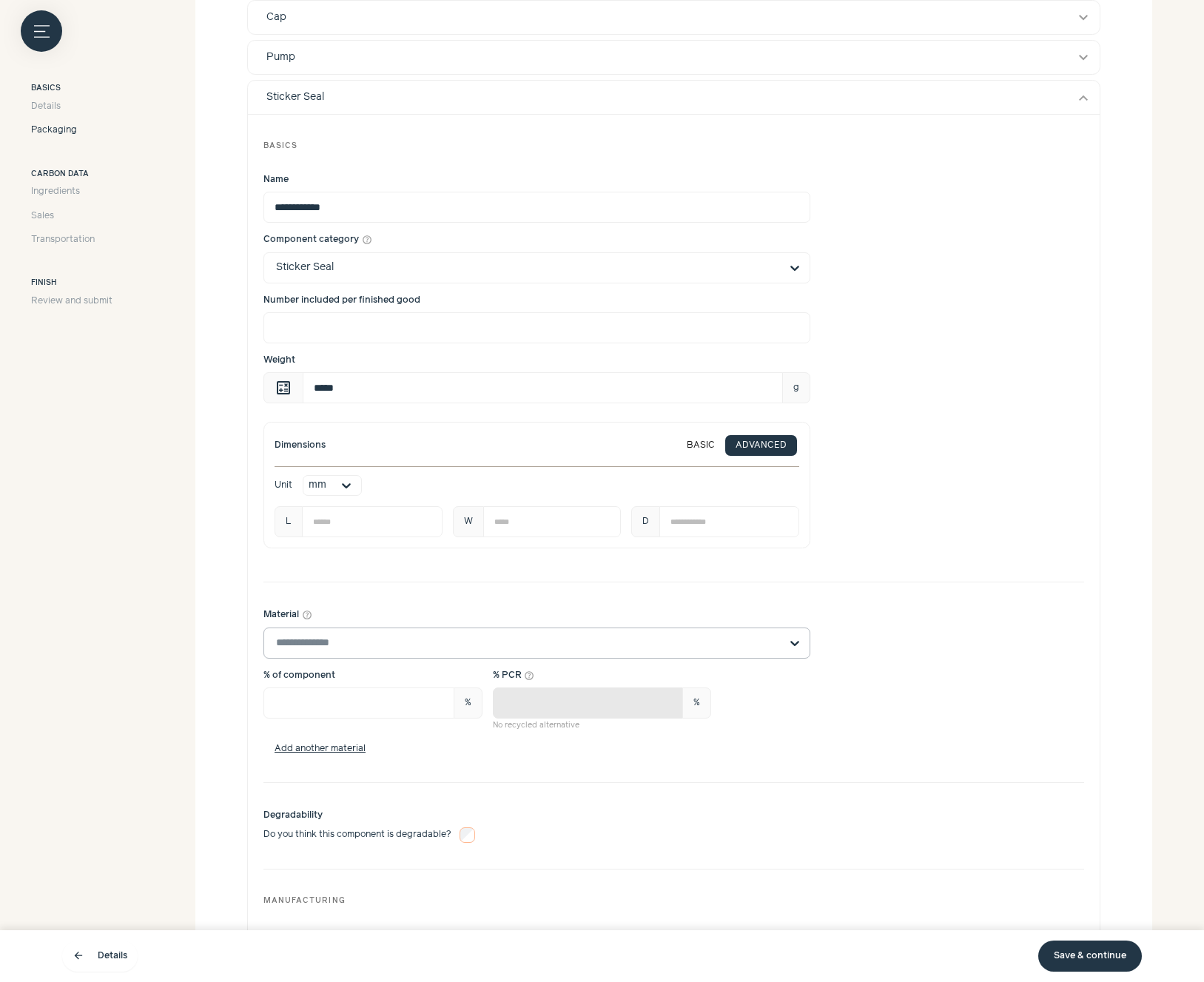
click at [586, 644] on input "Material help_outline" at bounding box center [529, 643] width 504 height 29
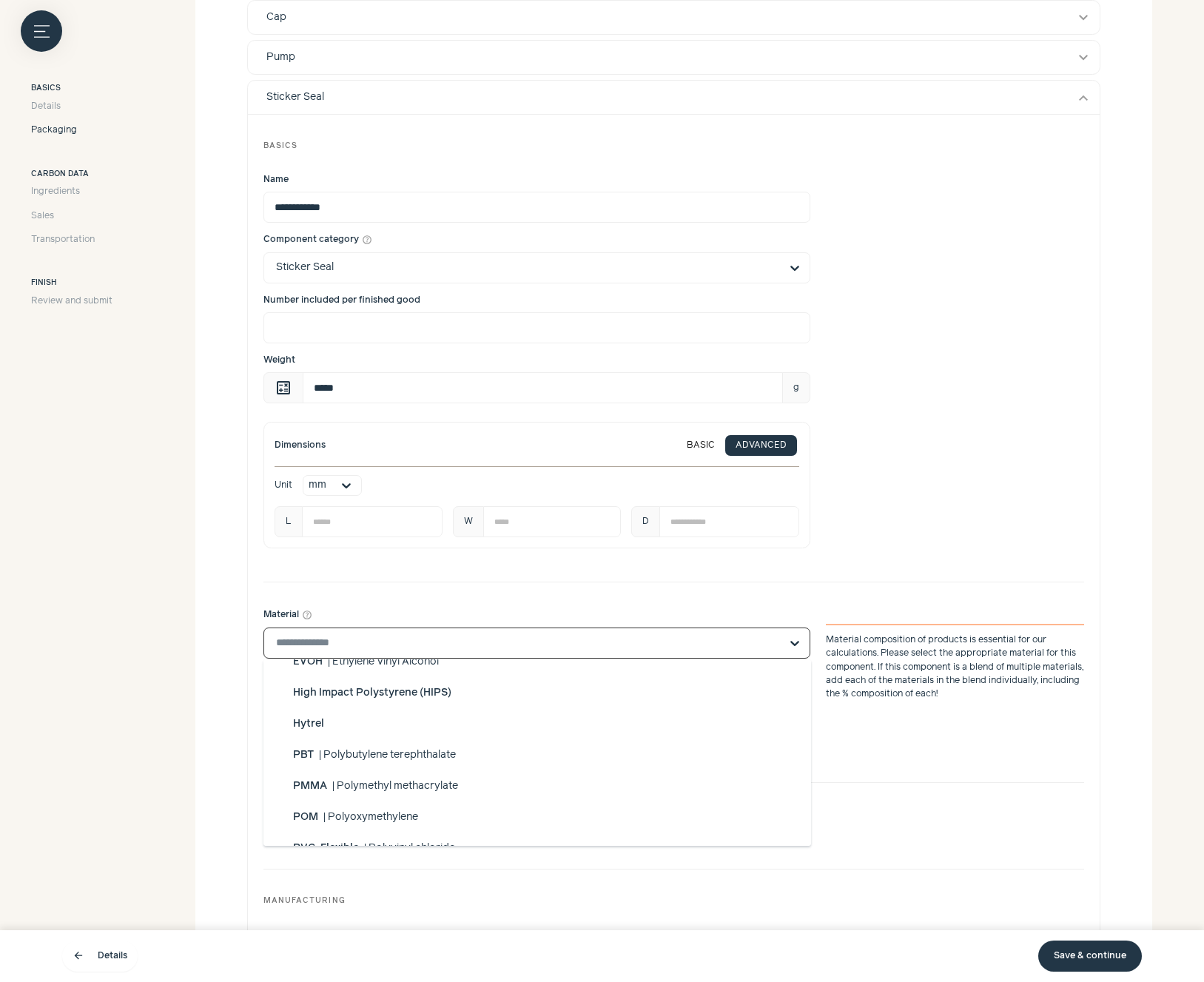
scroll to position [487, 0]
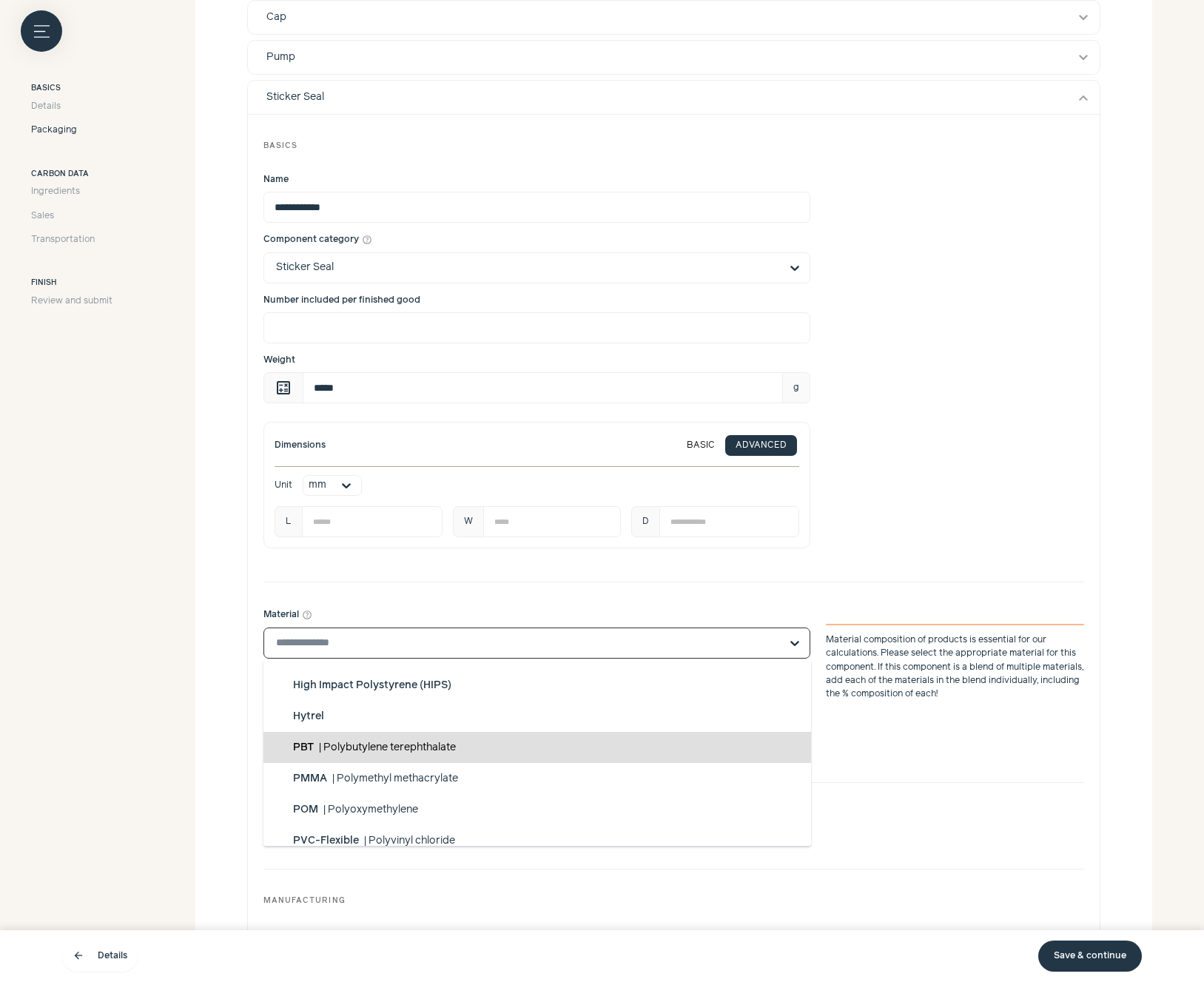
click at [432, 751] on span "Polybutylene terephthalate" at bounding box center [390, 747] width 132 height 10
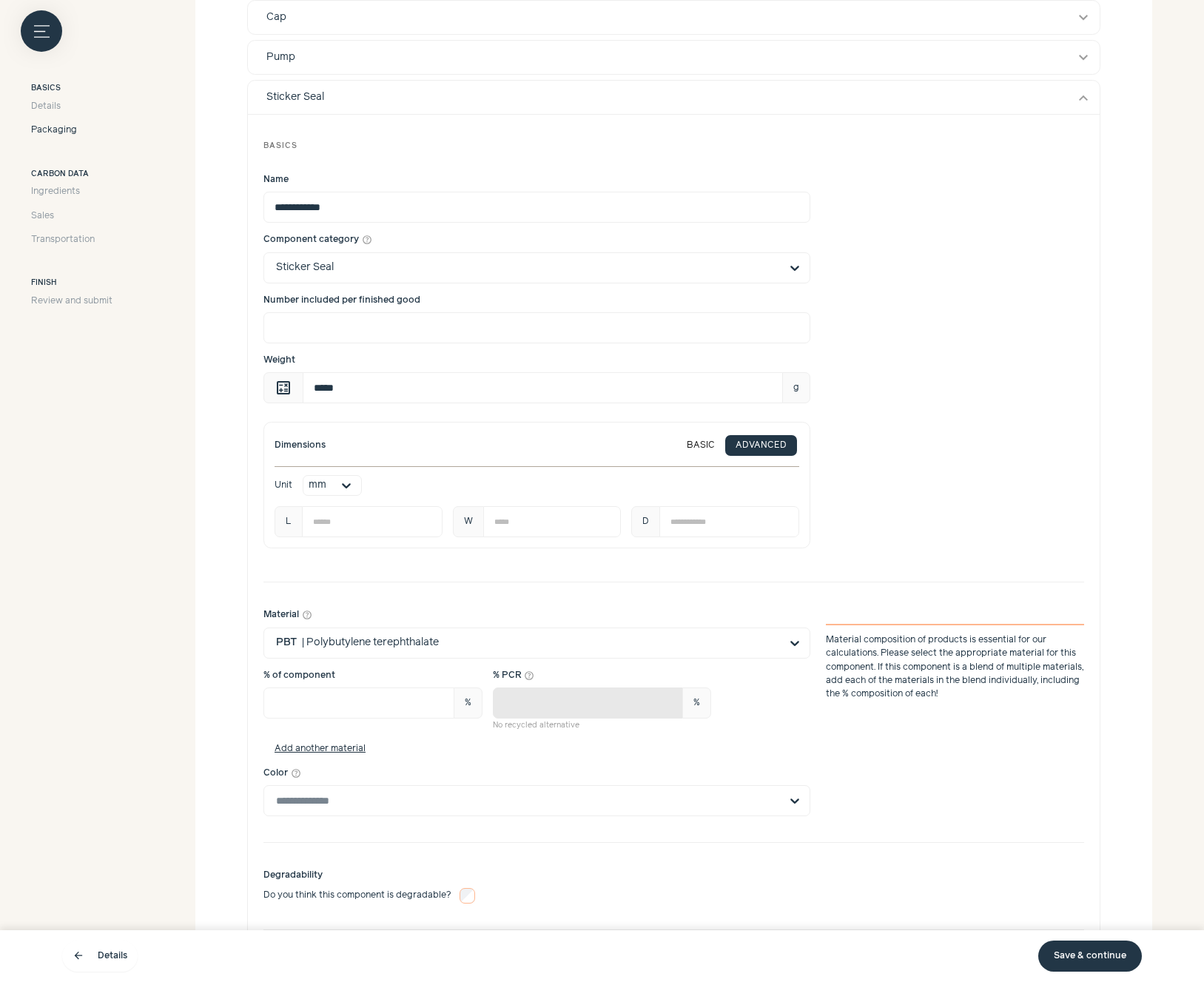
click at [1008, 718] on div "% of component *** % Material percentages should add to 100 % PCR help_outline …" at bounding box center [674, 701] width 821 height 64
click at [866, 551] on div "**********" at bounding box center [674, 364] width 821 height 404
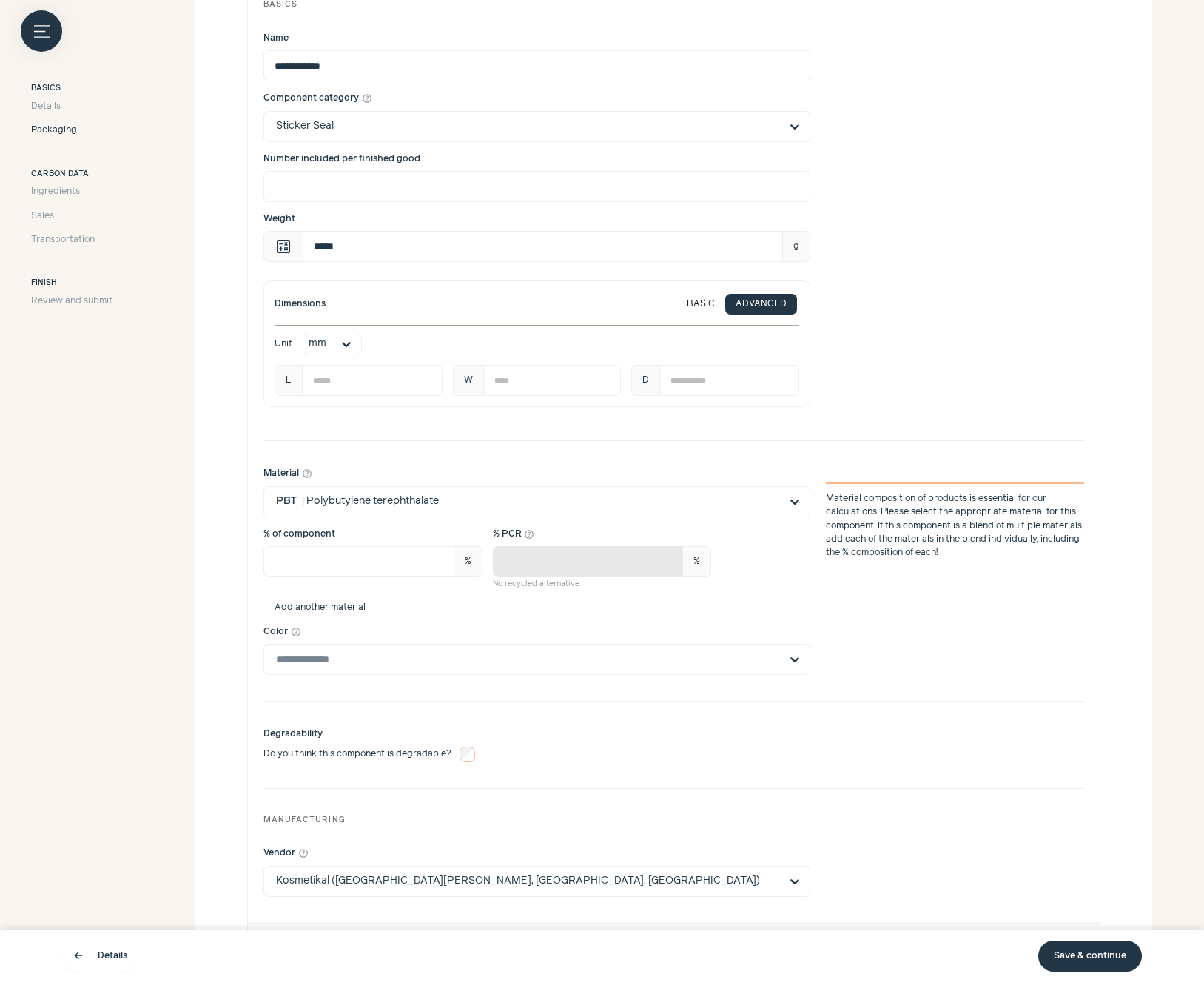
scroll to position [757, 0]
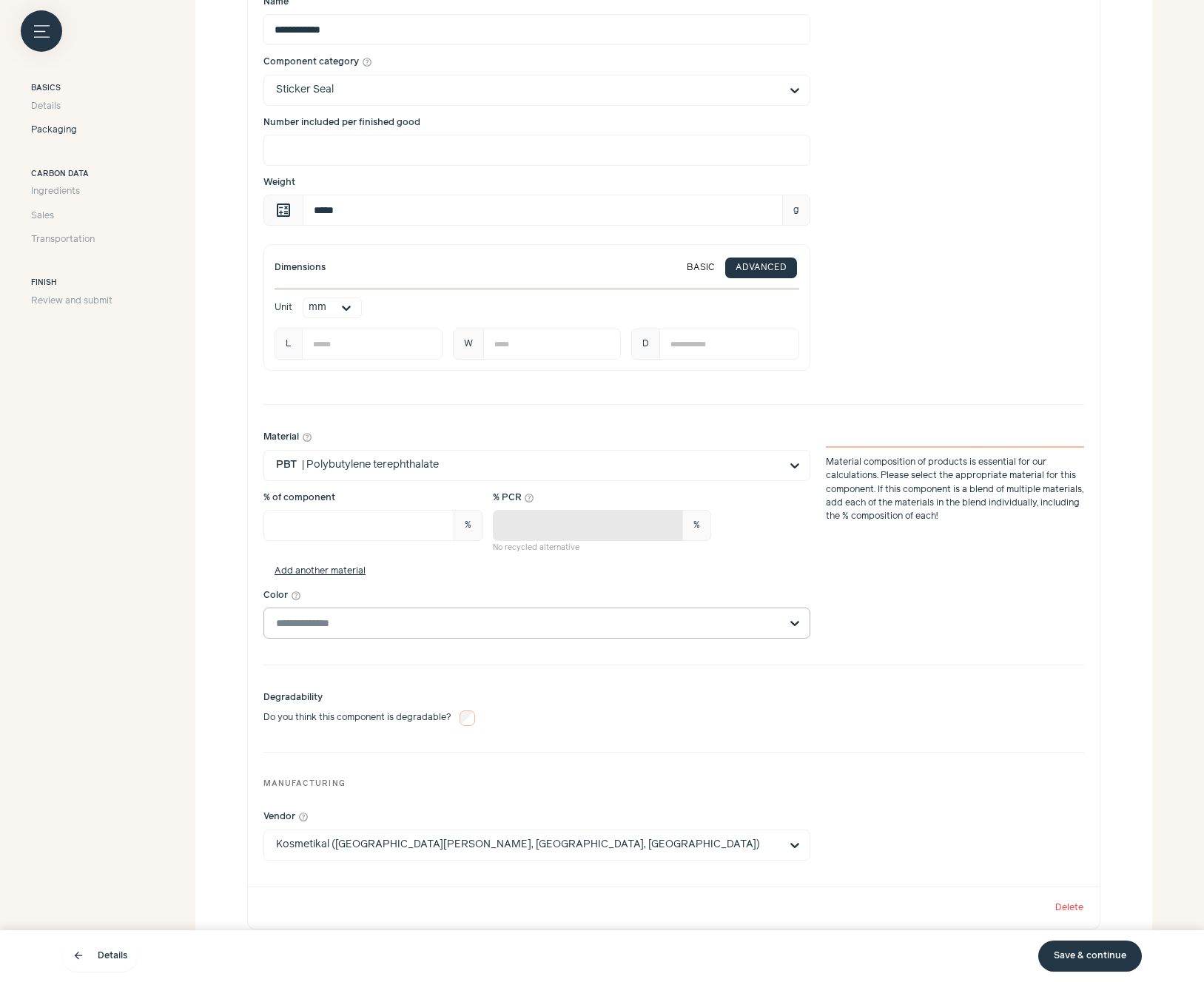
click at [778, 623] on input "Color help_outline" at bounding box center [529, 623] width 504 height 29
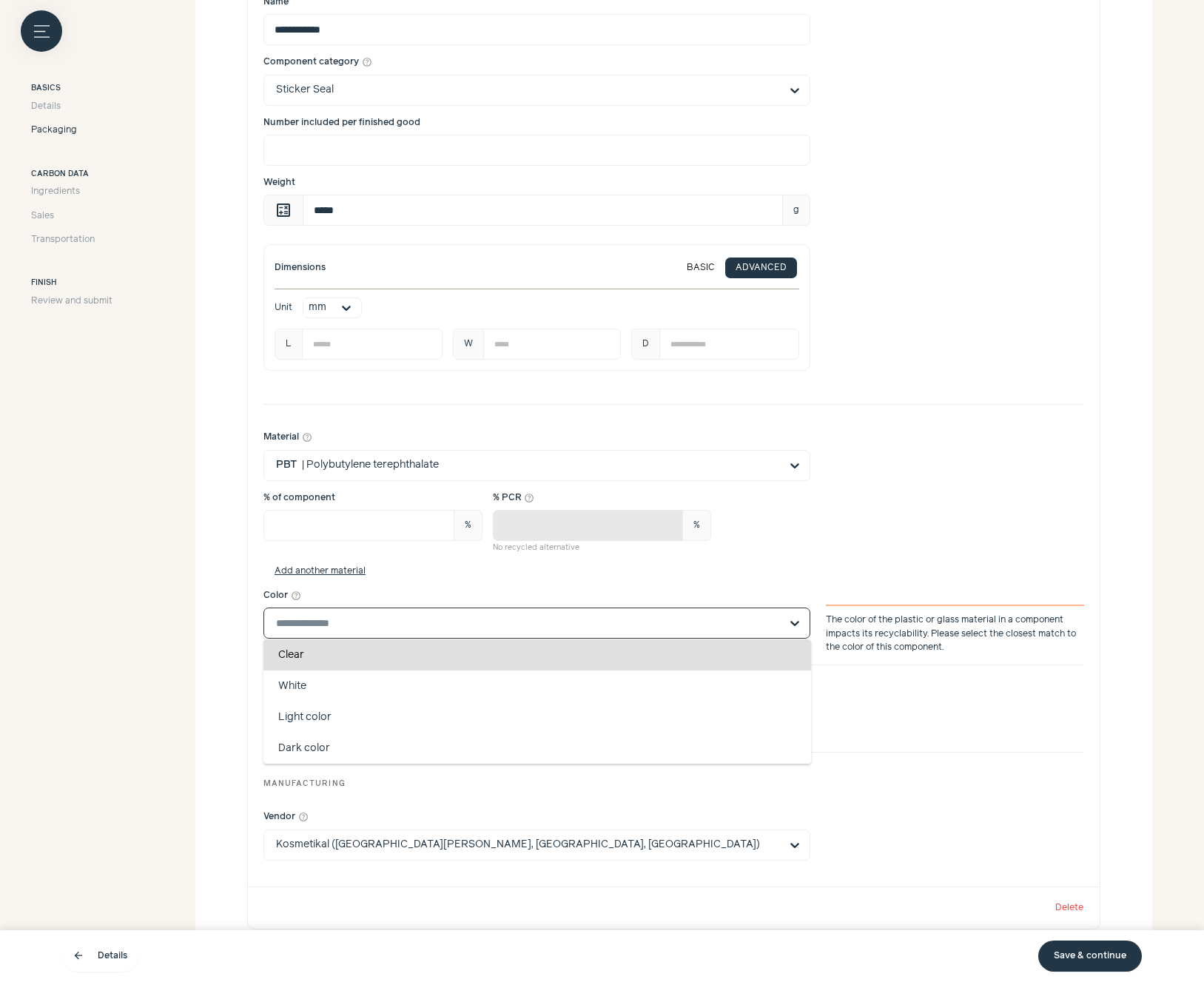
click at [854, 562] on div "Material help_outline PBT | Polybutylene terephthalate % of component *** % Mat…" at bounding box center [674, 535] width 821 height 229
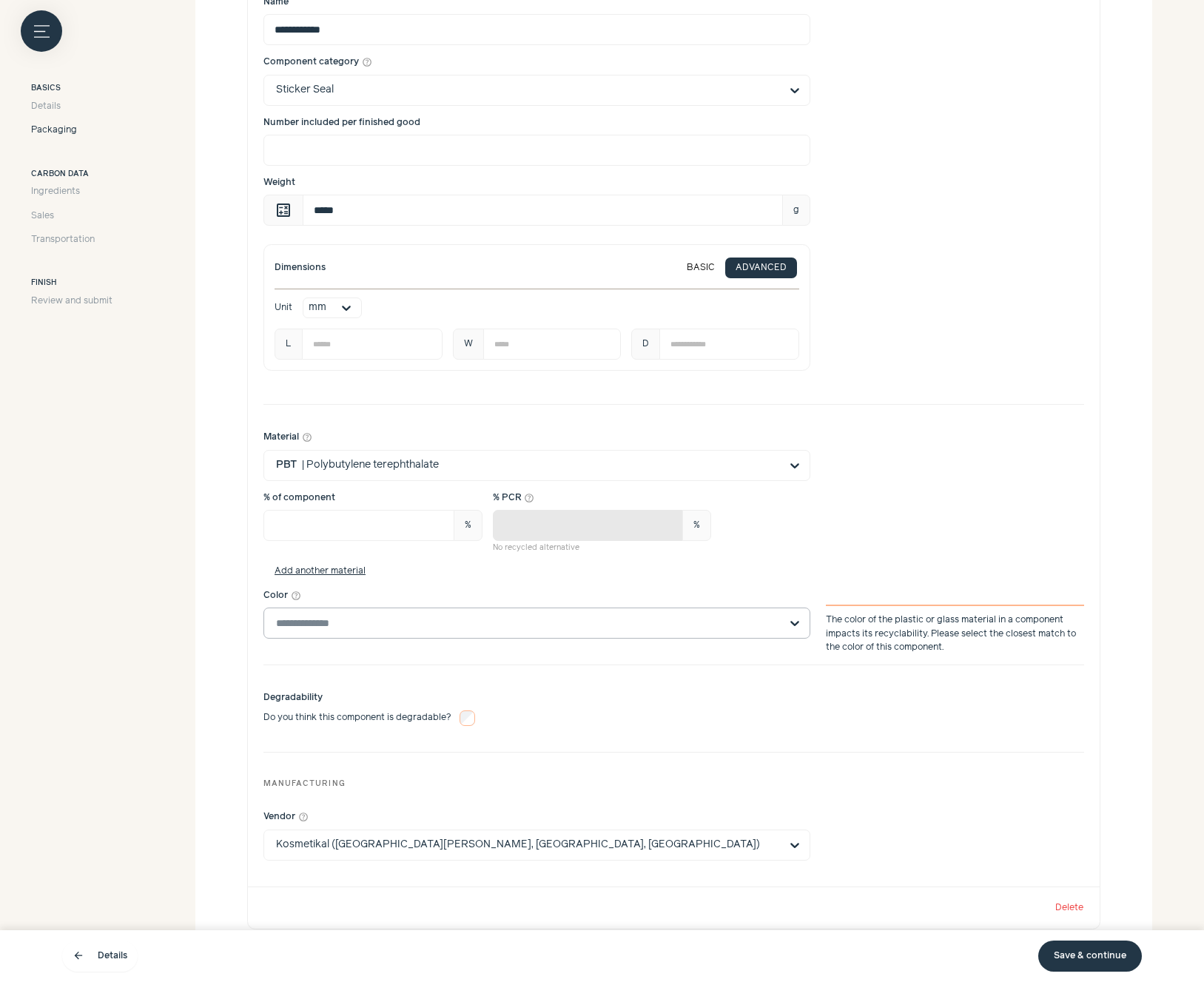
click at [790, 618] on div at bounding box center [794, 623] width 29 height 29
click at [511, 627] on input "Color help_outline The color of the plastic or glass material in a component im…" at bounding box center [529, 623] width 504 height 29
click at [737, 623] on input "Color help_outline The color of the plastic or glass material in a component im…" at bounding box center [529, 623] width 504 height 29
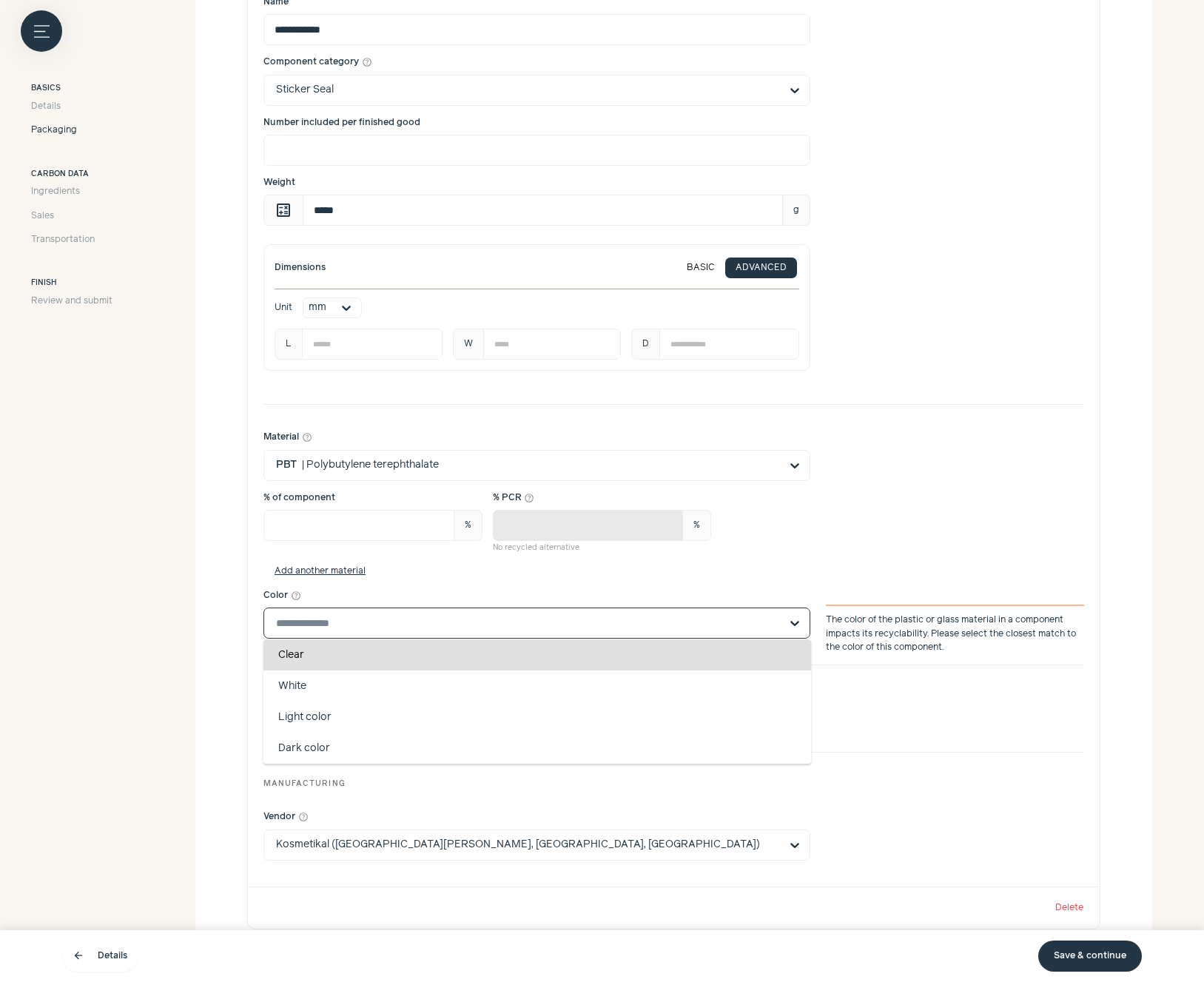
click at [607, 659] on div "Clear" at bounding box center [537, 654] width 548 height 31
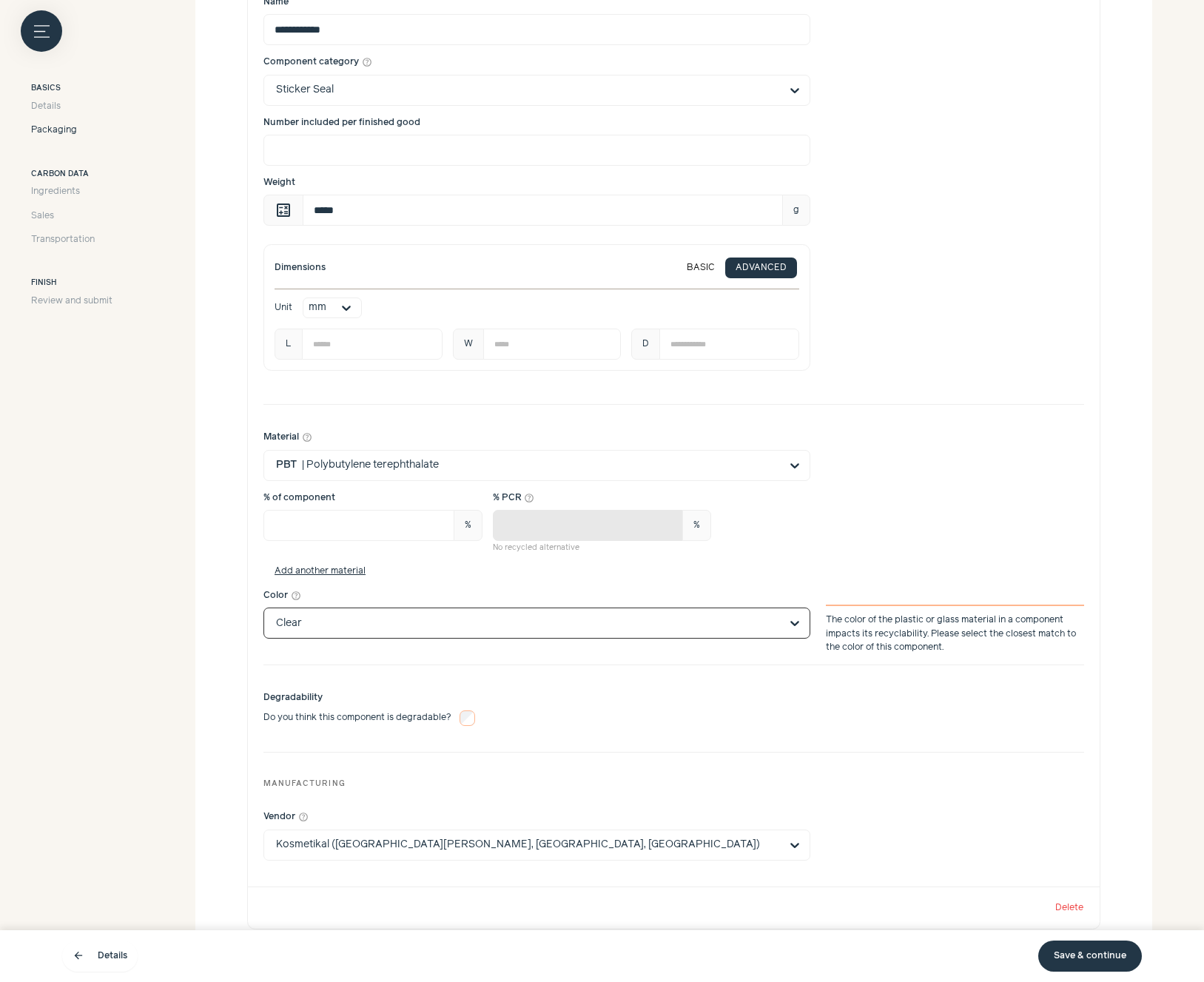
click at [943, 706] on div "Degradability Do you think this component is degradable?" at bounding box center [674, 708] width 821 height 34
click at [1099, 964] on link "Save & continue" at bounding box center [1090, 956] width 104 height 31
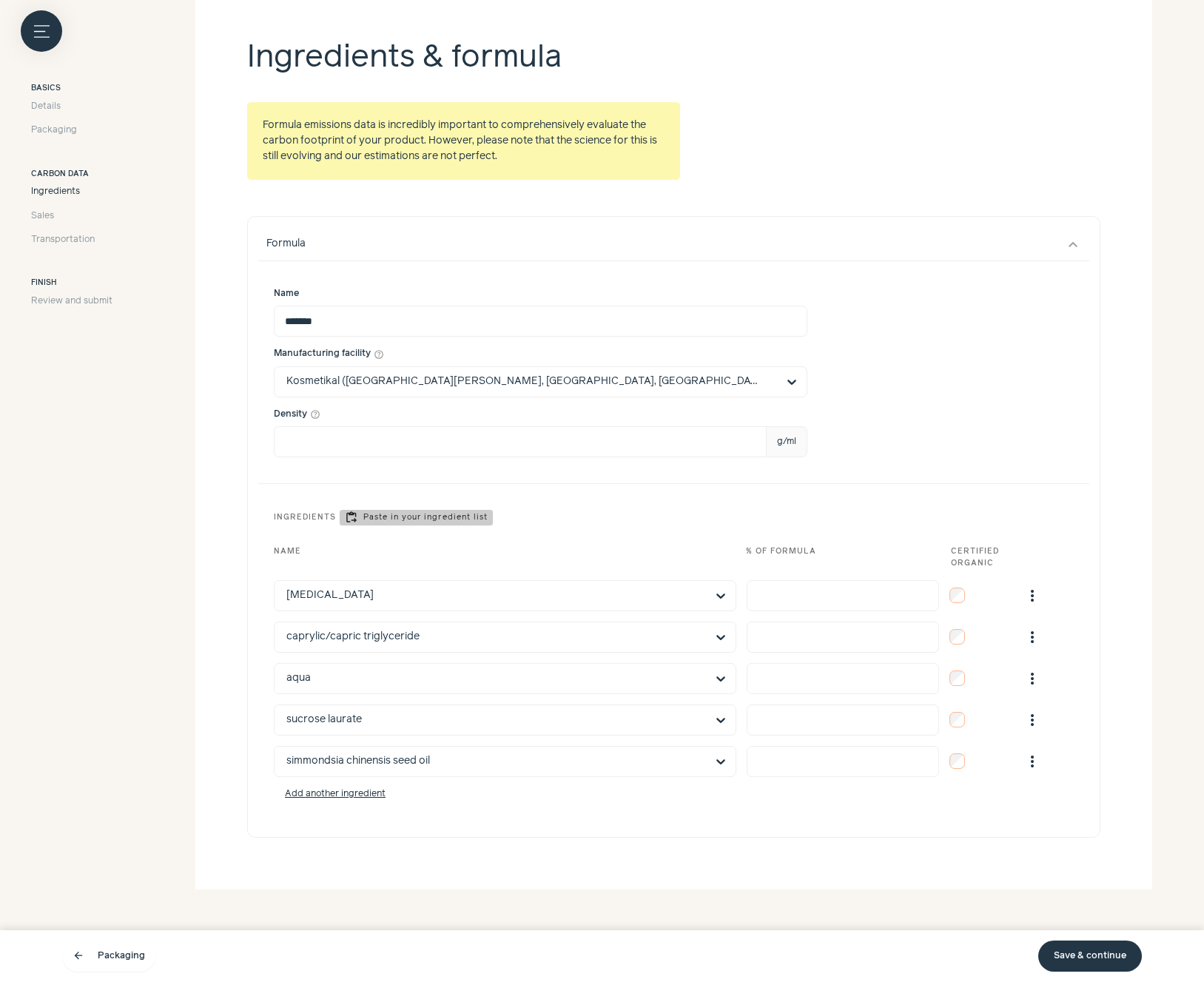
scroll to position [297, 0]
drag, startPoint x: 1083, startPoint y: 965, endPoint x: 1088, endPoint y: 955, distance: 11.2
click at [1083, 964] on link "Save & continue" at bounding box center [1090, 956] width 104 height 31
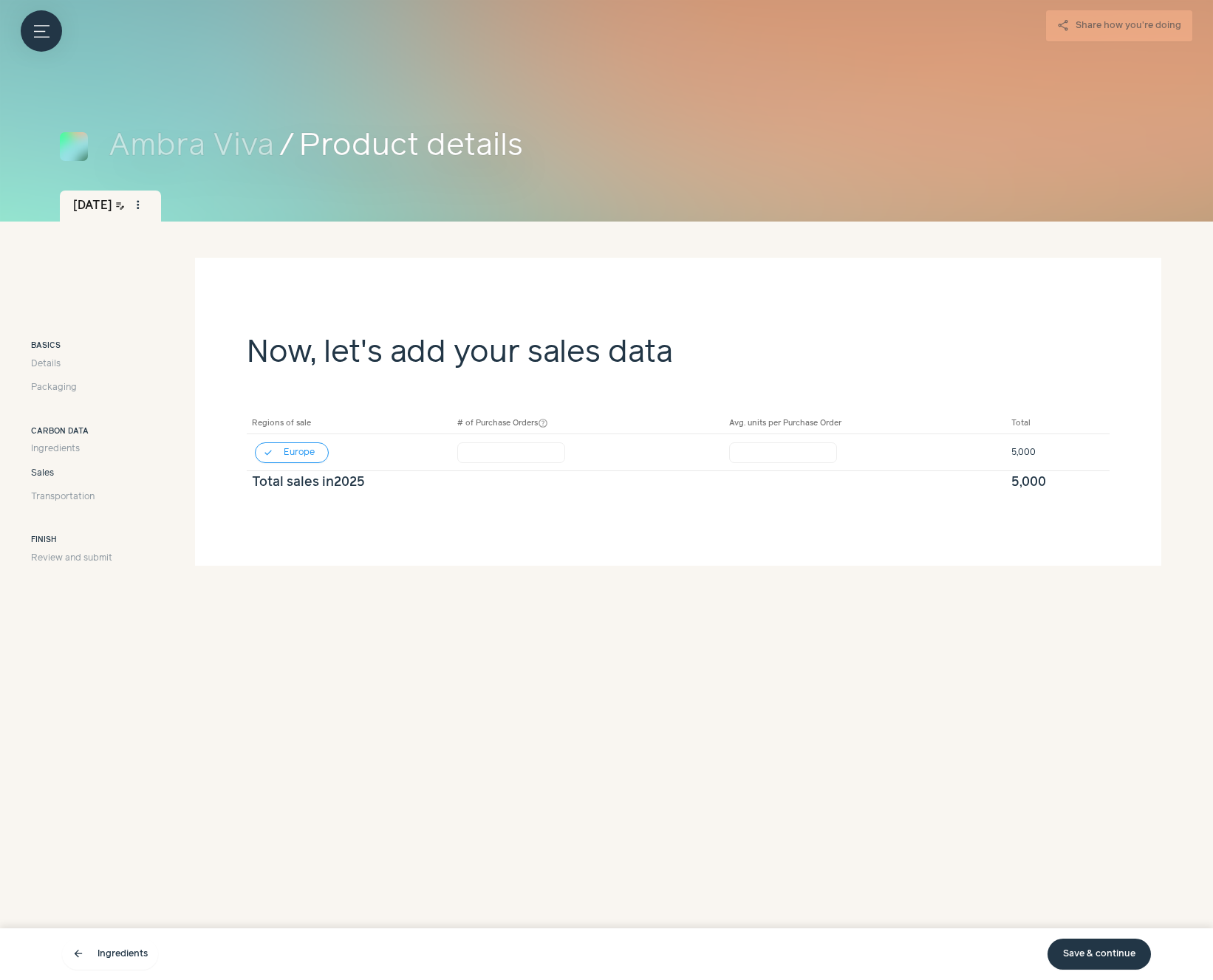
click at [1115, 961] on link "Save & continue" at bounding box center [1099, 954] width 104 height 31
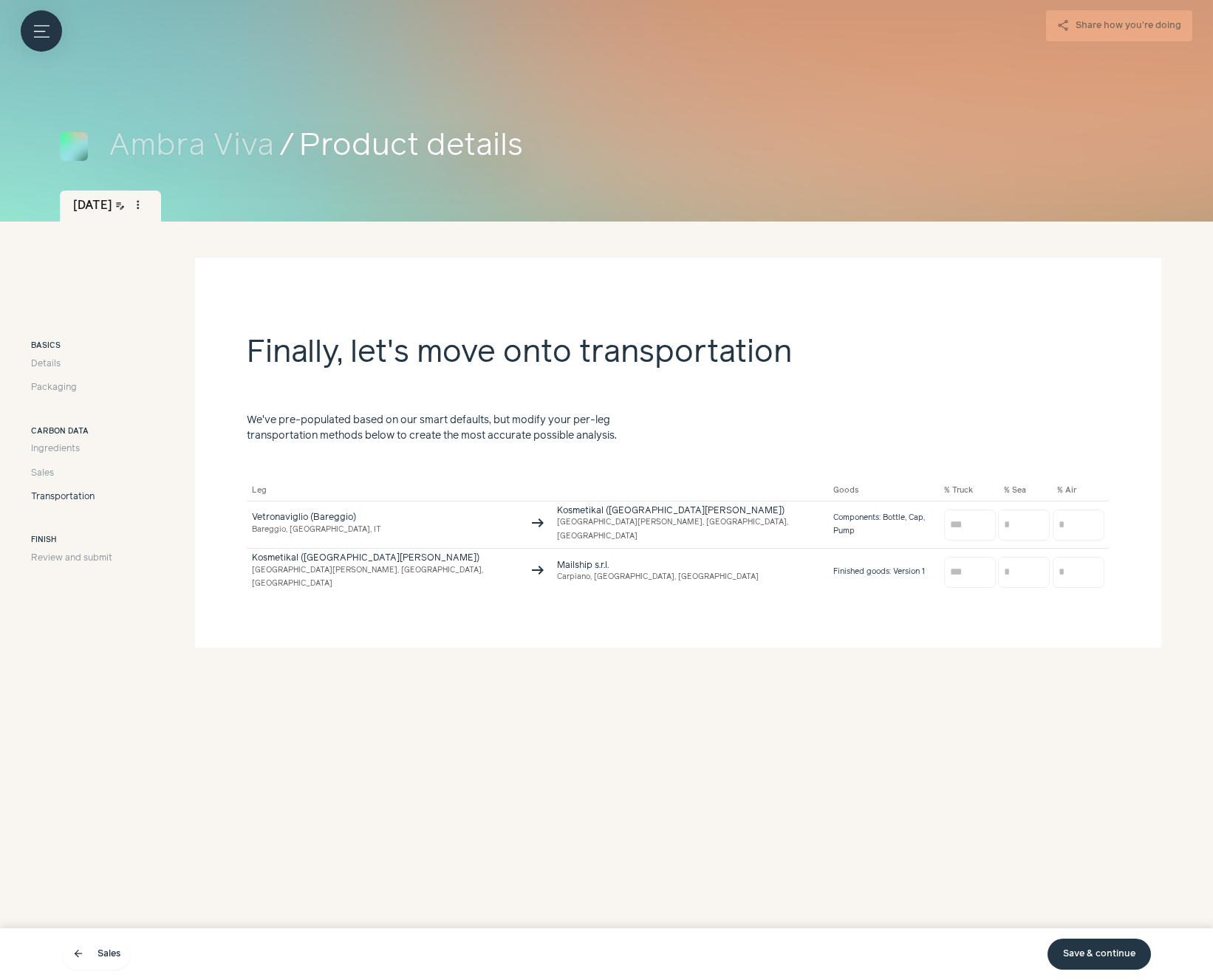
click at [1124, 960] on link "Save & continue" at bounding box center [1099, 954] width 104 height 31
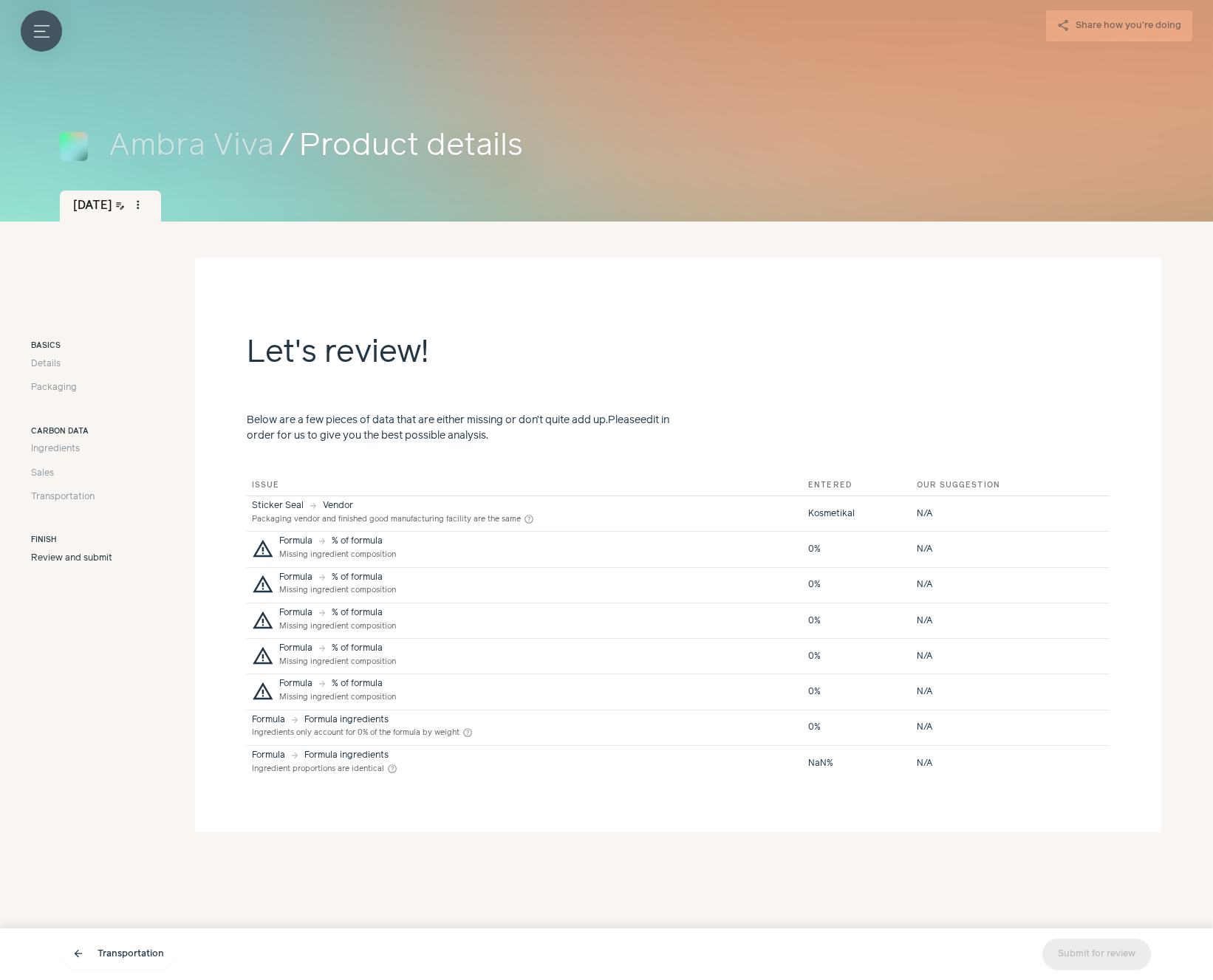
click at [36, 35] on icon "Menu button" at bounding box center [42, 31] width 16 height 16
click at [149, 957] on link "arrow_back Transportation" at bounding box center [118, 954] width 112 height 31
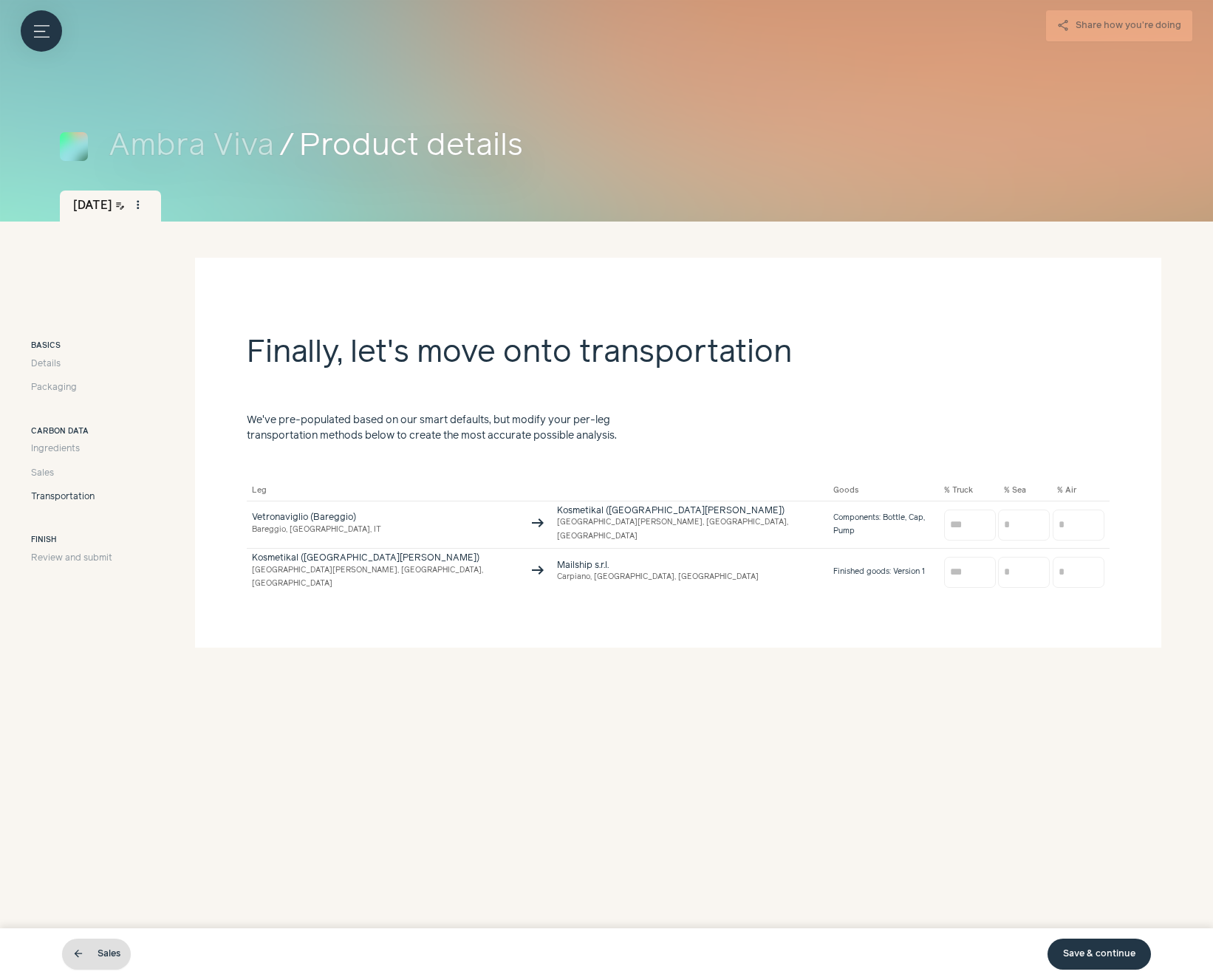
click at [149, 957] on div "arrow_back Sales Save & continue" at bounding box center [606, 954] width 1088 height 41
click at [111, 954] on link "arrow_back Sales" at bounding box center [96, 954] width 69 height 31
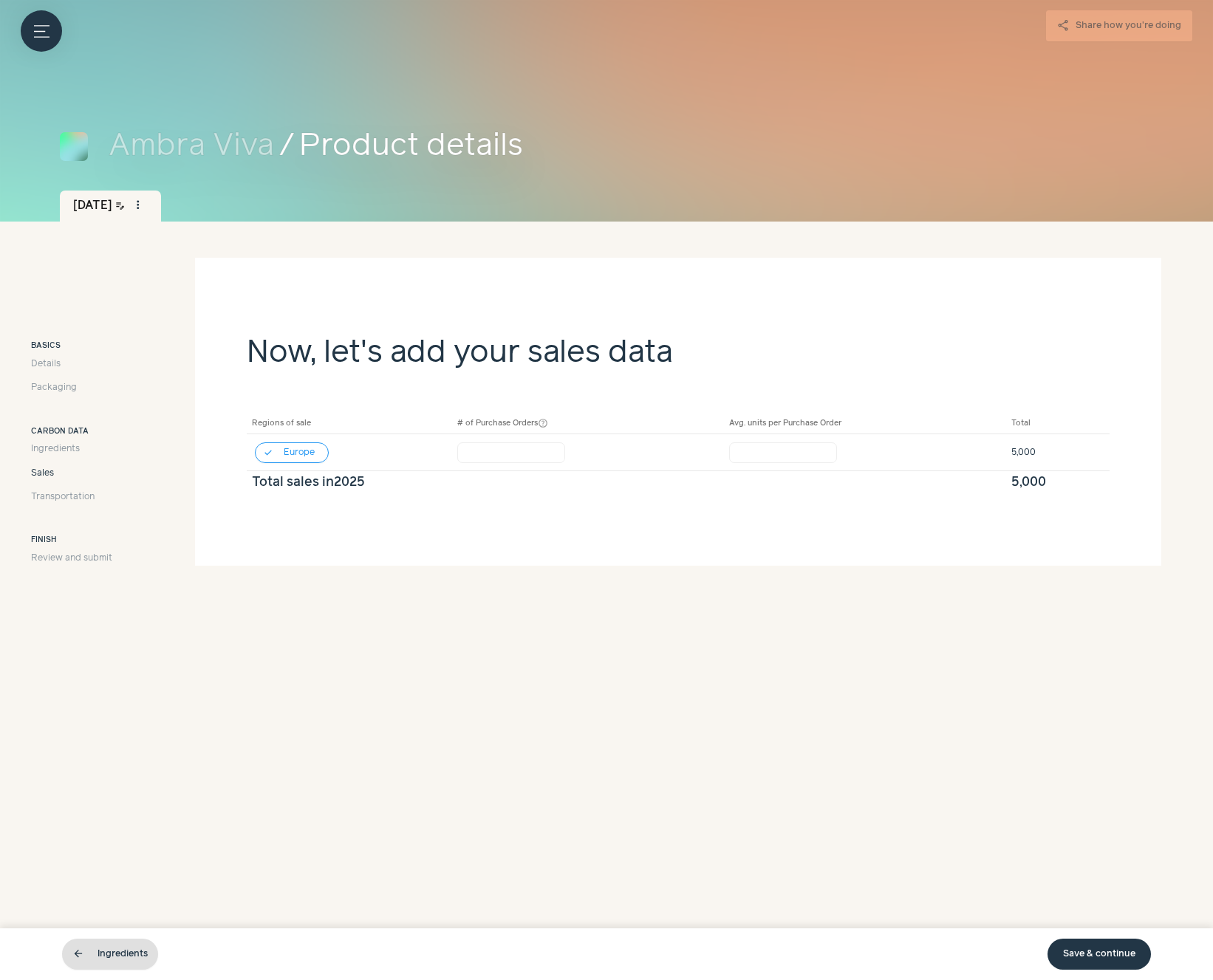
click at [120, 957] on link "arrow_back Ingredients" at bounding box center [110, 954] width 96 height 31
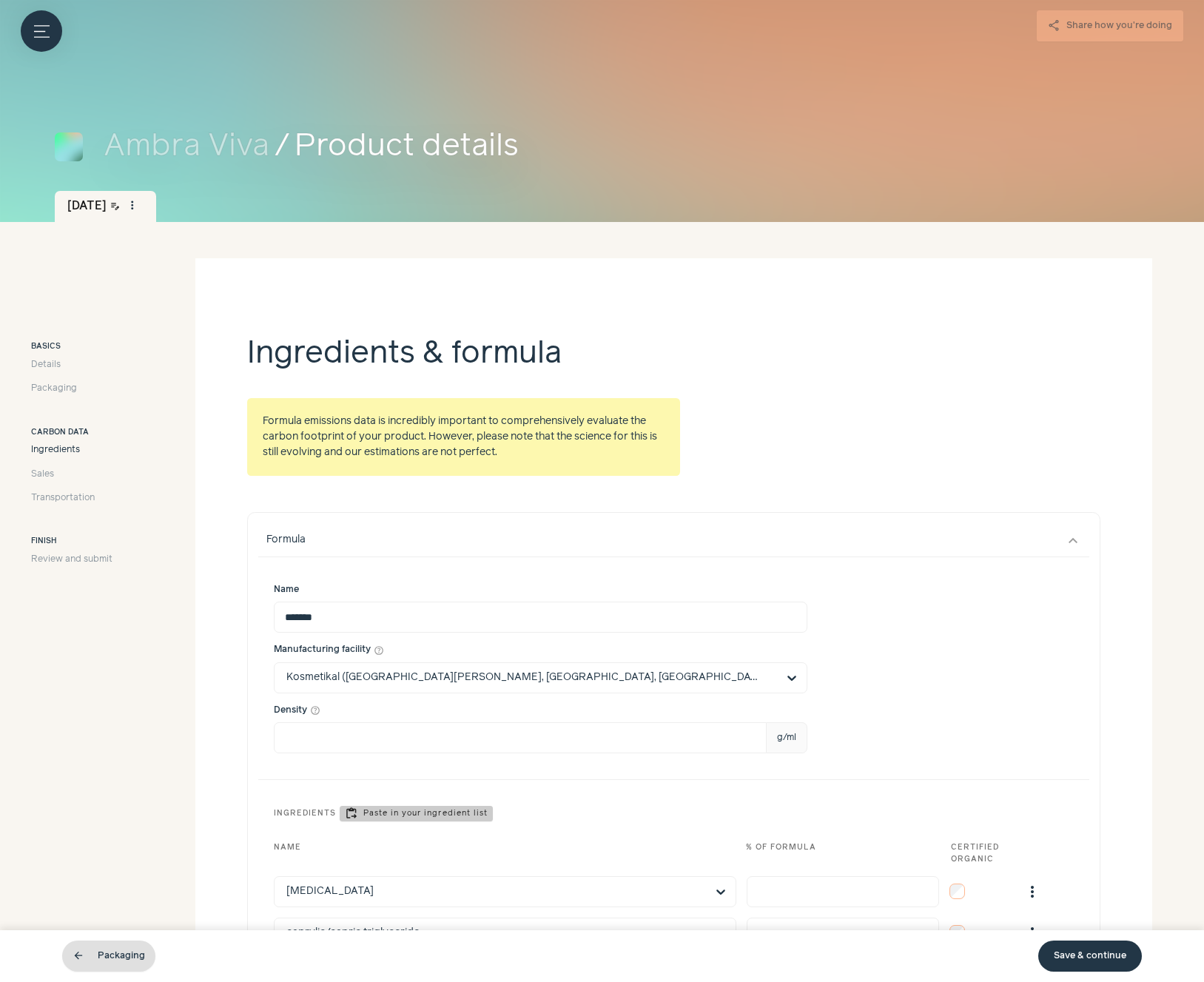
click at [127, 959] on link "arrow_back Packaging" at bounding box center [108, 956] width 93 height 31
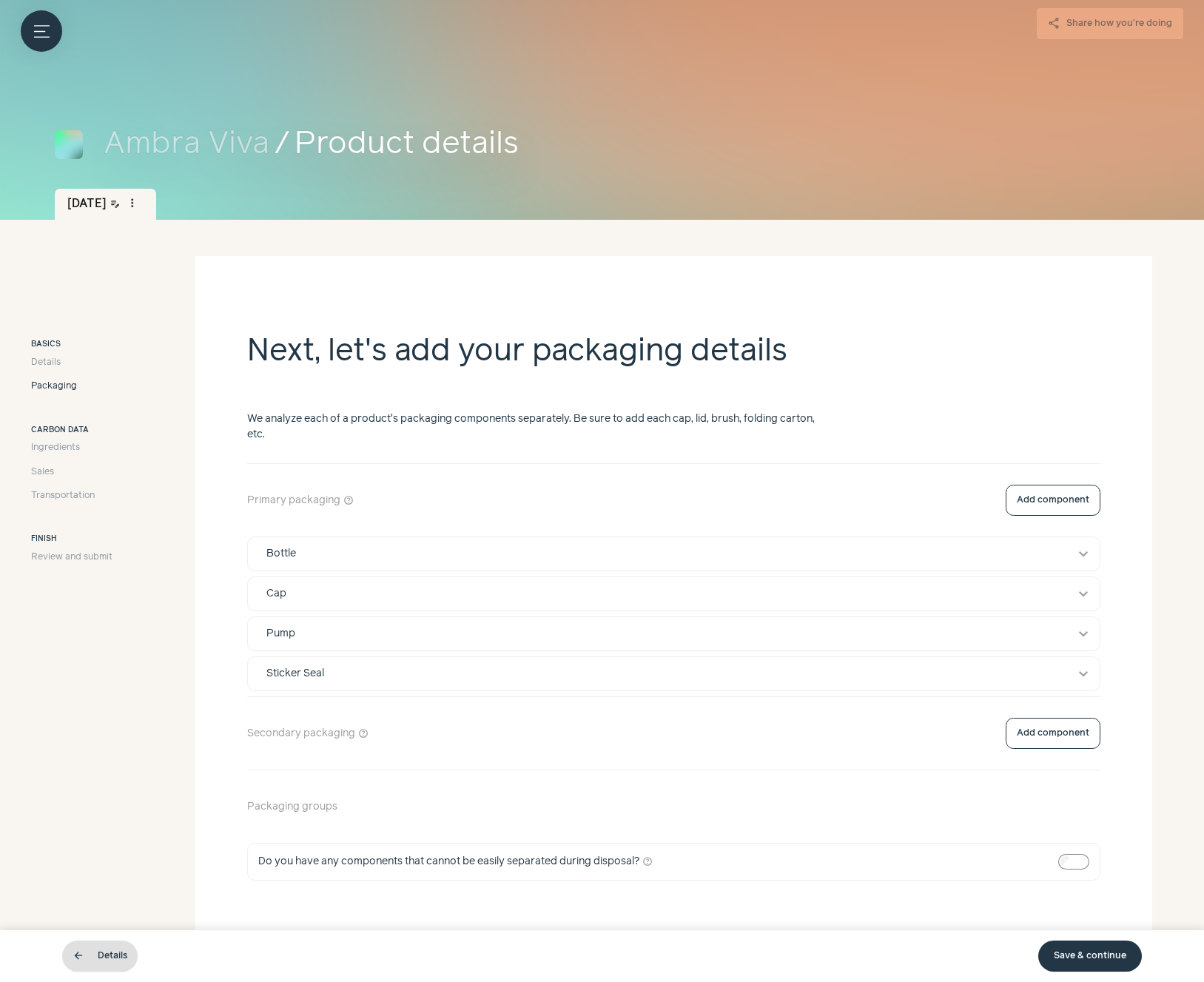
scroll to position [46, 0]
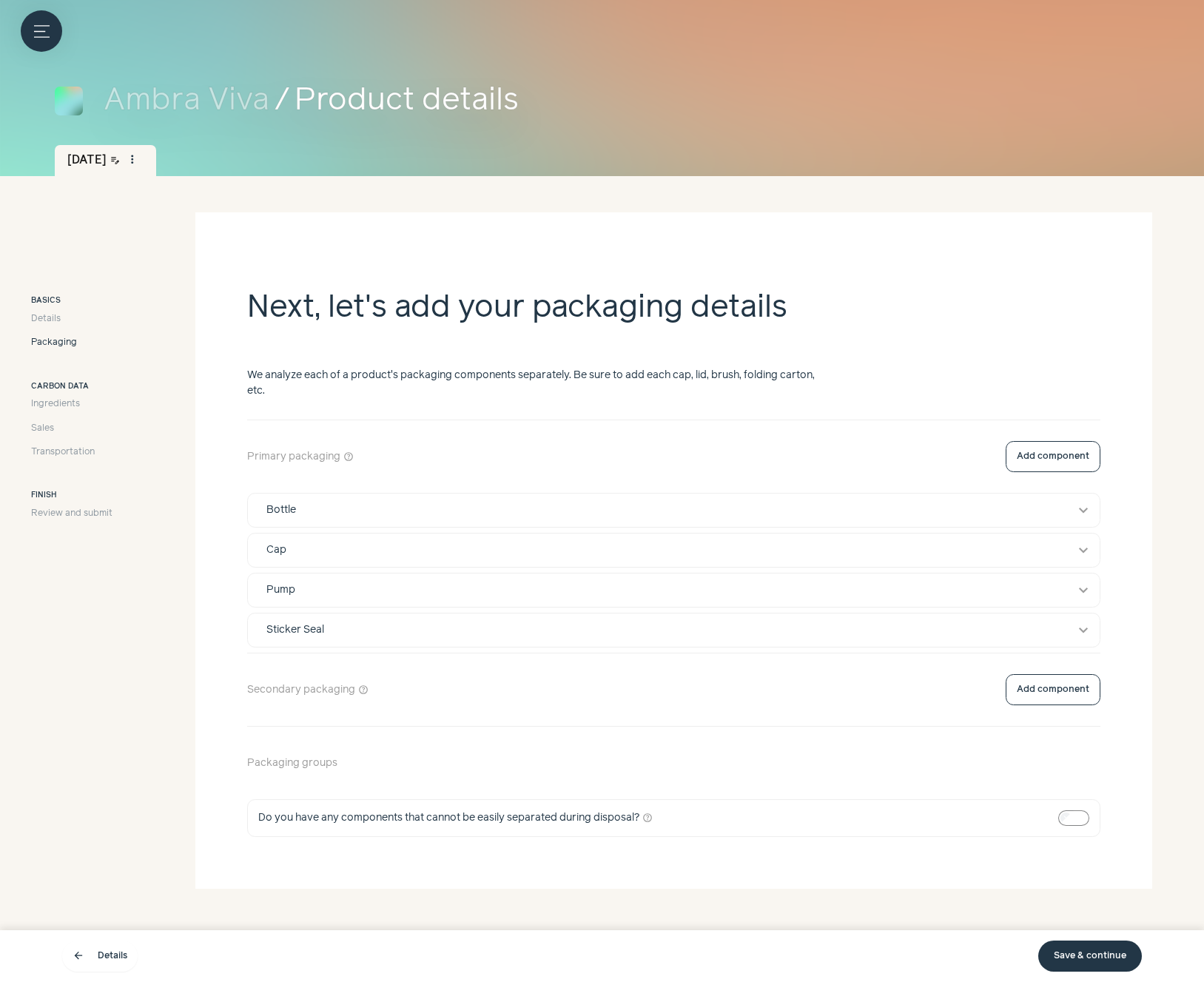
drag, startPoint x: 133, startPoint y: 955, endPoint x: 126, endPoint y: 959, distance: 8.1
click at [133, 955] on link "arrow_back Details" at bounding box center [100, 956] width 75 height 31
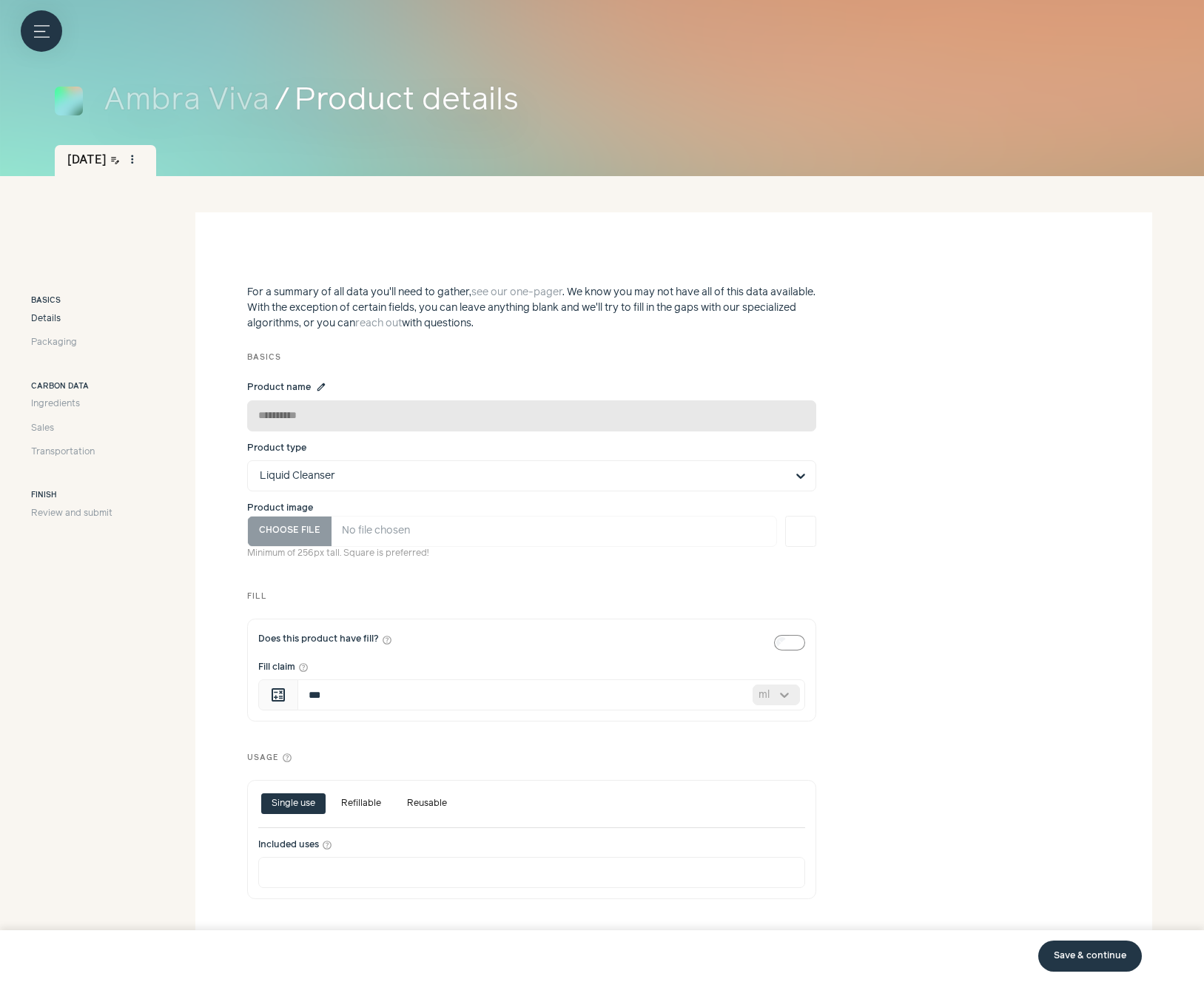
click at [124, 959] on div "Save & continue" at bounding box center [602, 956] width 1080 height 41
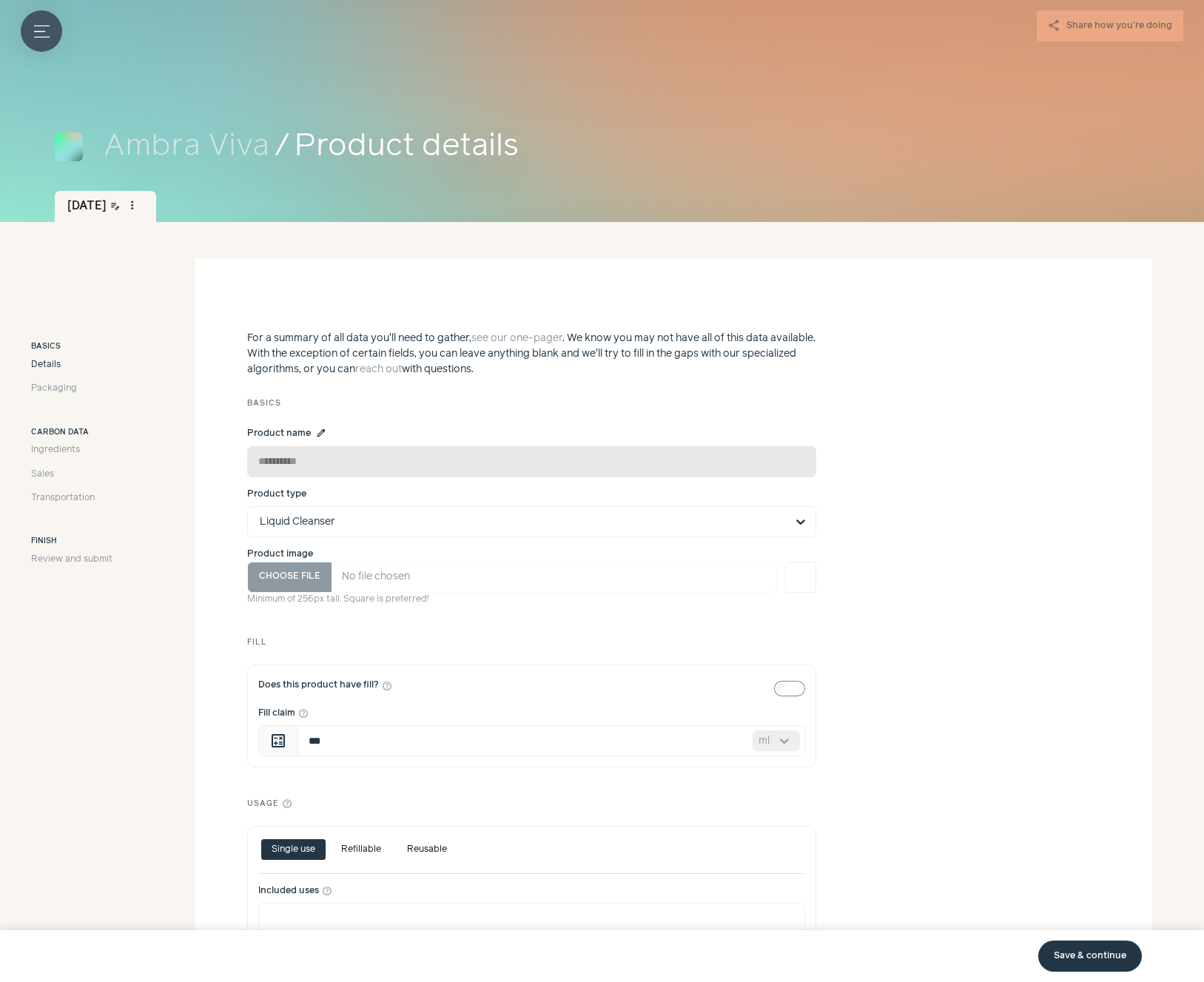
click at [35, 25] on icon "button" at bounding box center [42, 30] width 16 height 11
click at [44, 28] on icon "Menu button" at bounding box center [42, 31] width 16 height 16
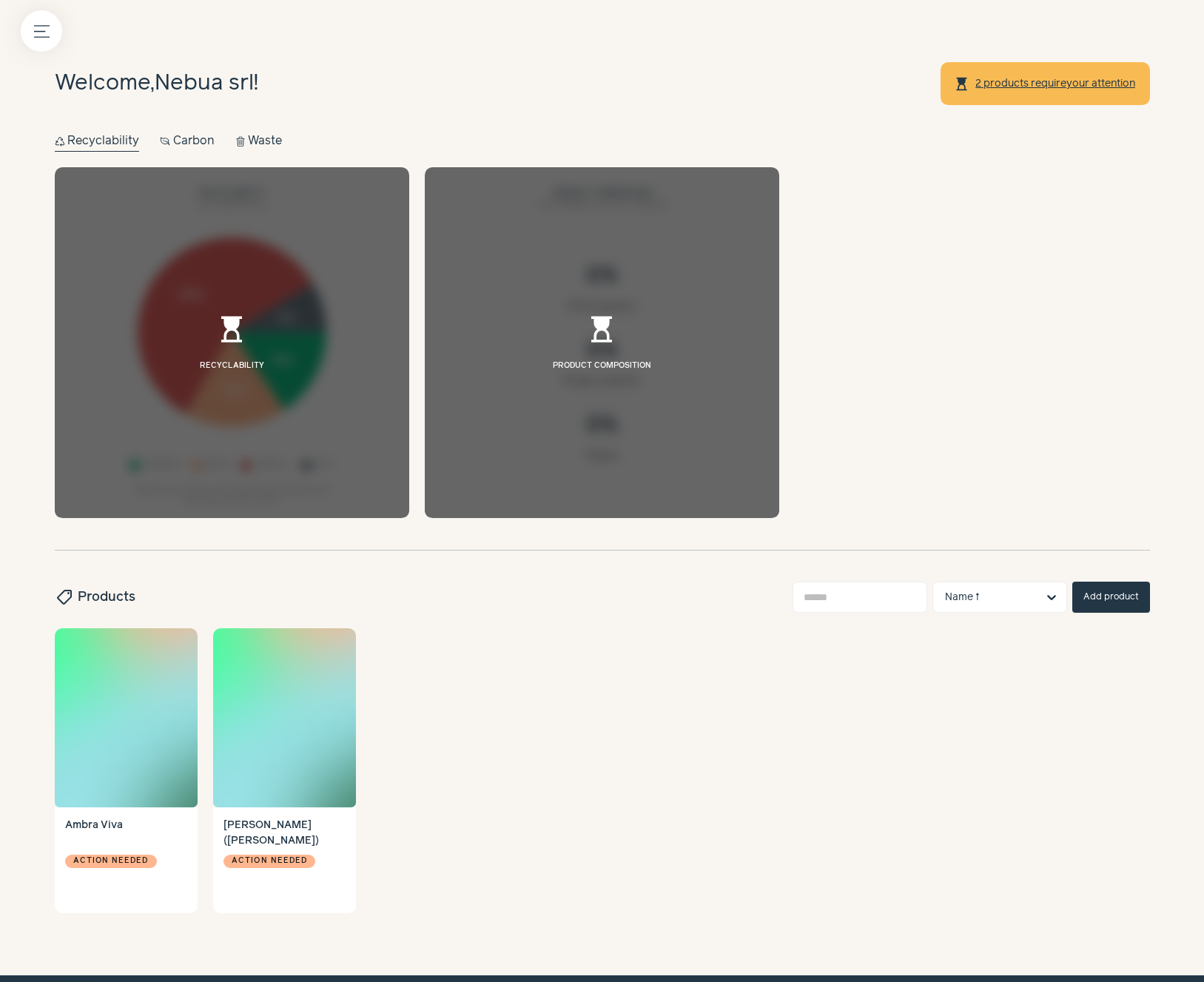
click at [188, 142] on button "Carbon Carbon" at bounding box center [187, 141] width 54 height 21
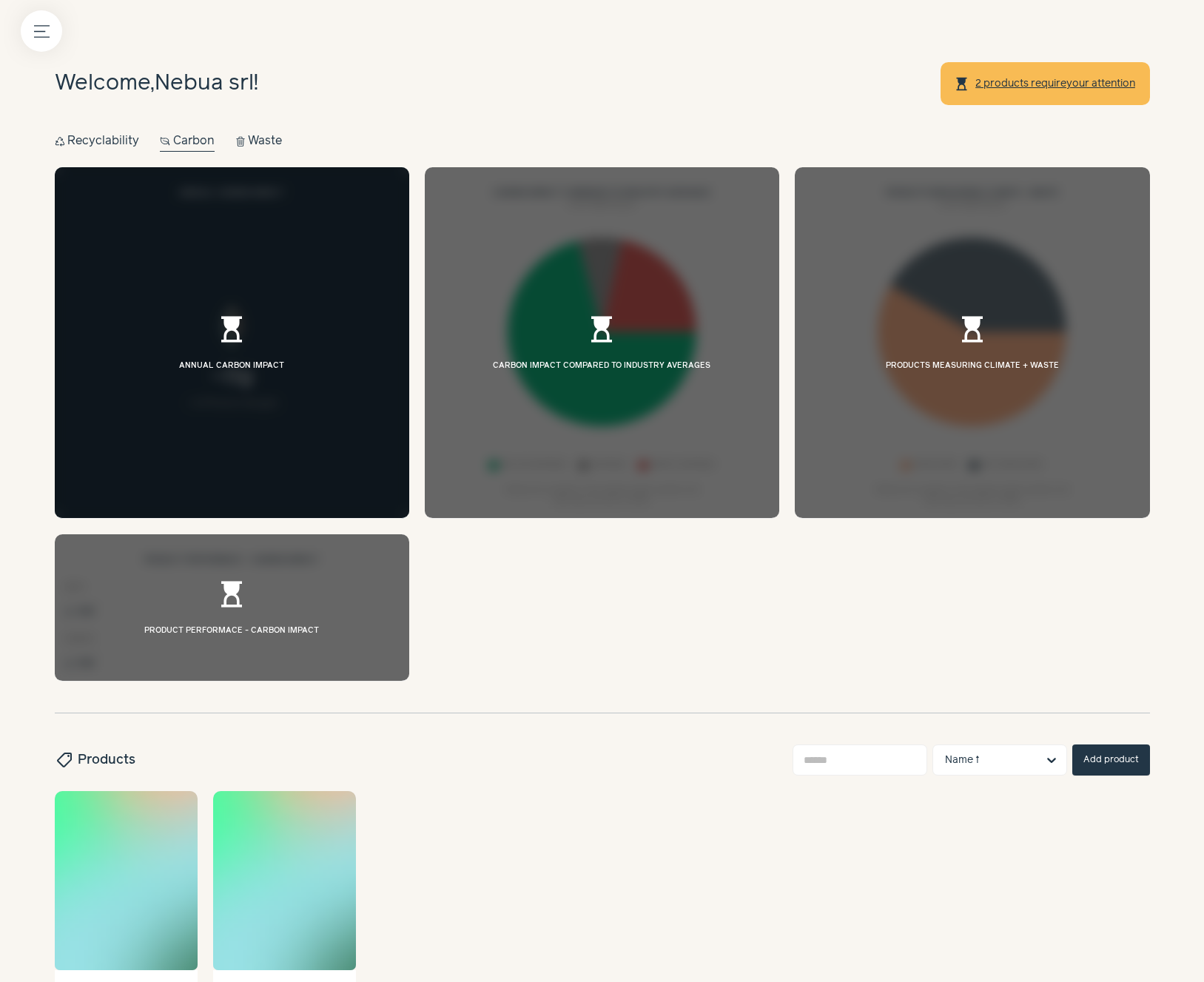
click at [246, 139] on button "Waste Waste" at bounding box center [259, 141] width 48 height 21
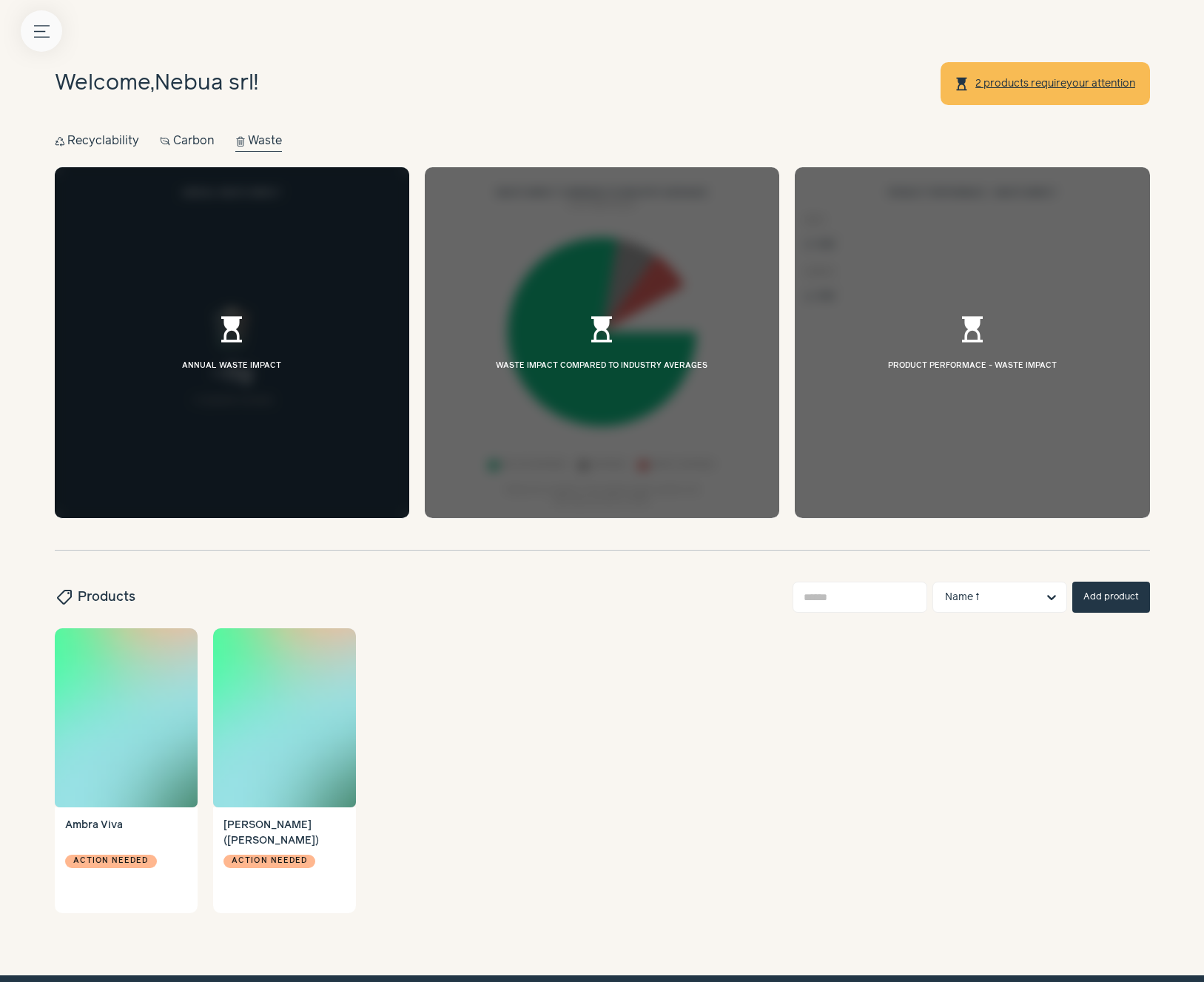
click at [38, 35] on icon "Menu button" at bounding box center [42, 31] width 16 height 16
click at [564, 68] on label at bounding box center [602, 491] width 1204 height 982
click at [493, 82] on div "Welcome, Nebua srl ! hourglass_top 2 products require your attention" at bounding box center [602, 83] width 1095 height 43
click at [38, 39] on icon "Menu button" at bounding box center [42, 31] width 16 height 16
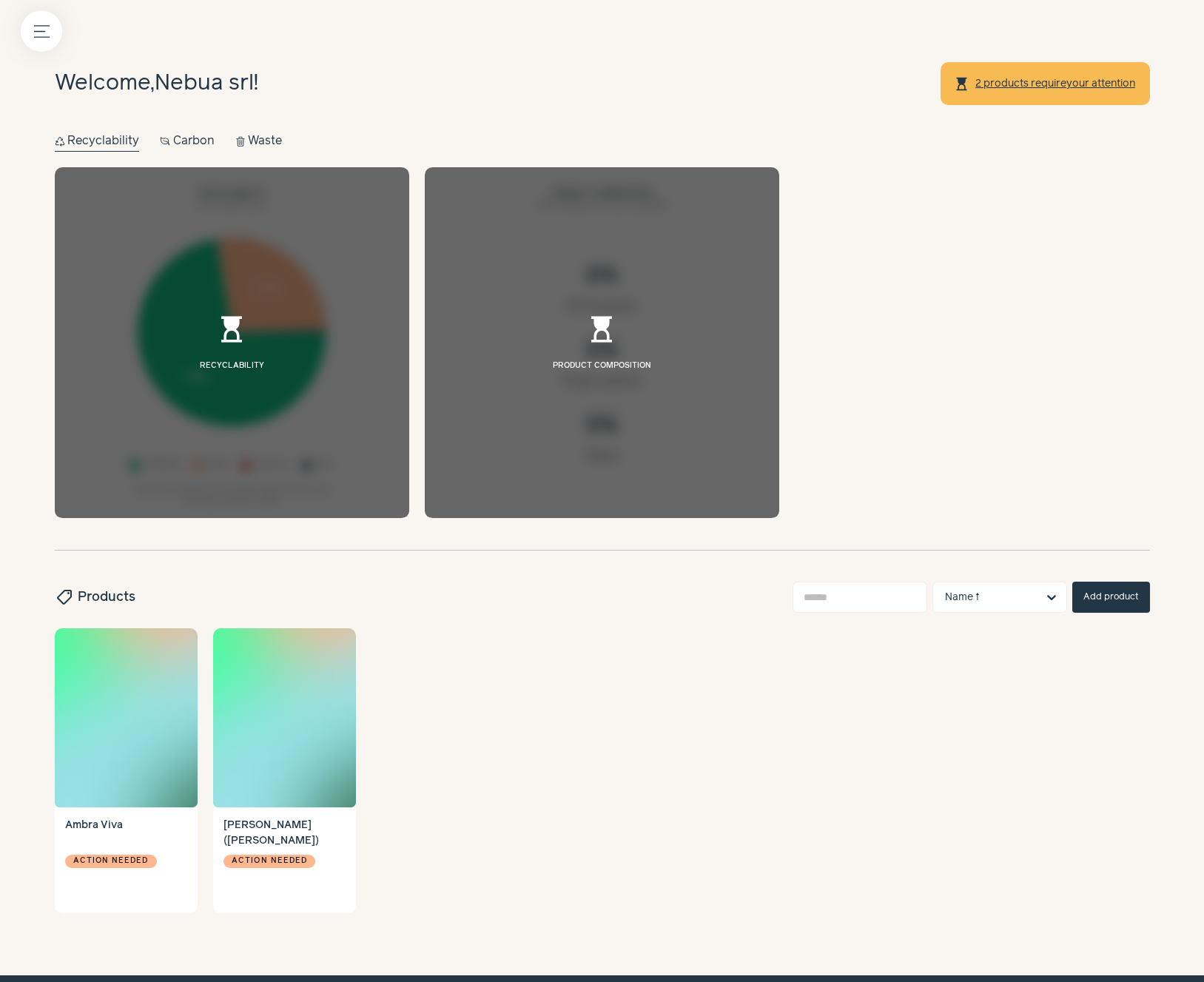
click at [871, 111] on div "Welcome, Nebua srl ! hourglass_top 2 products require your attention Recycle Re…" at bounding box center [602, 508] width 1137 height 934
click at [41, 33] on icon "Menu button" at bounding box center [42, 31] width 16 height 16
